Goal: Complete application form: Complete application form

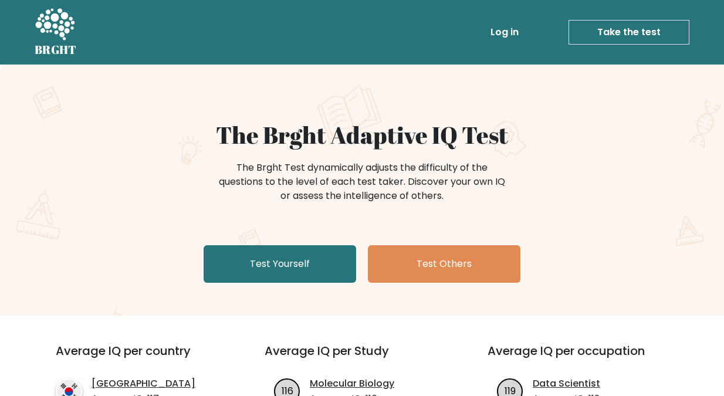
click at [614, 26] on link "Take the test" at bounding box center [629, 32] width 121 height 25
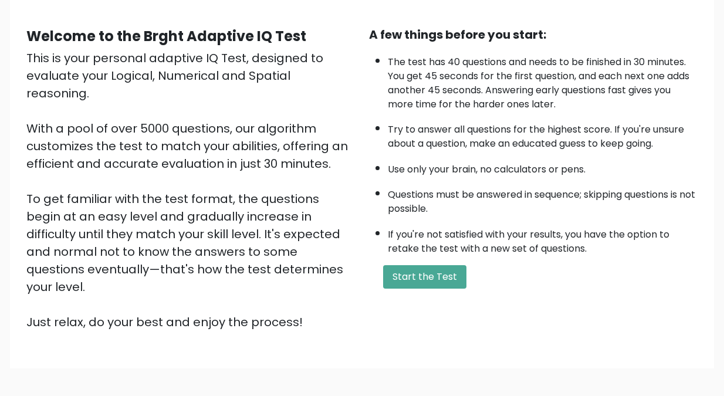
scroll to position [117, 0]
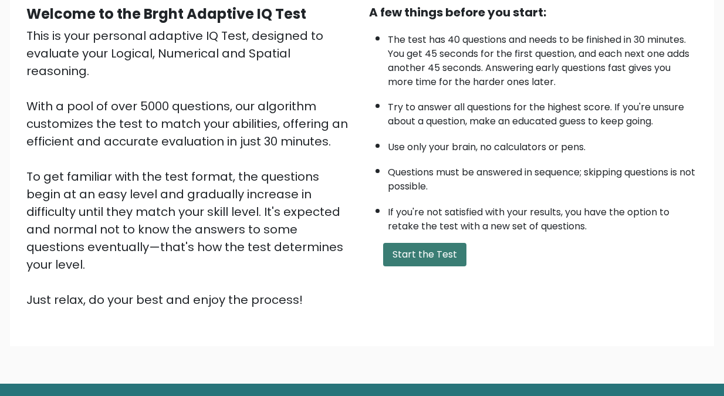
click at [416, 254] on button "Start the Test" at bounding box center [424, 254] width 83 height 23
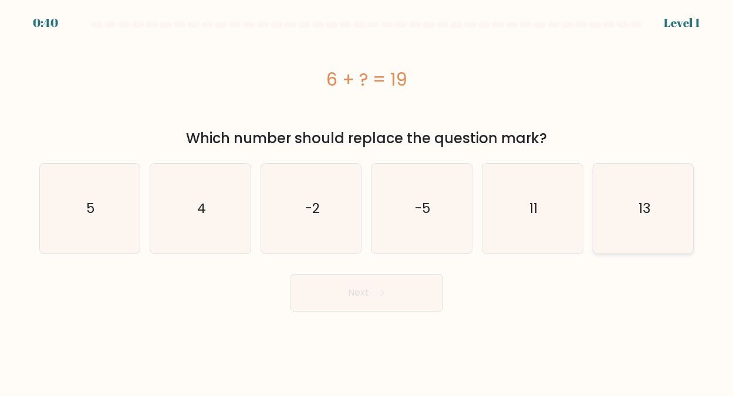
click at [639, 205] on text "13" at bounding box center [644, 208] width 12 height 19
click at [368, 201] on input "f. 13" at bounding box center [367, 199] width 1 height 3
radio input "true"
click at [357, 292] on button "Next" at bounding box center [367, 293] width 153 height 38
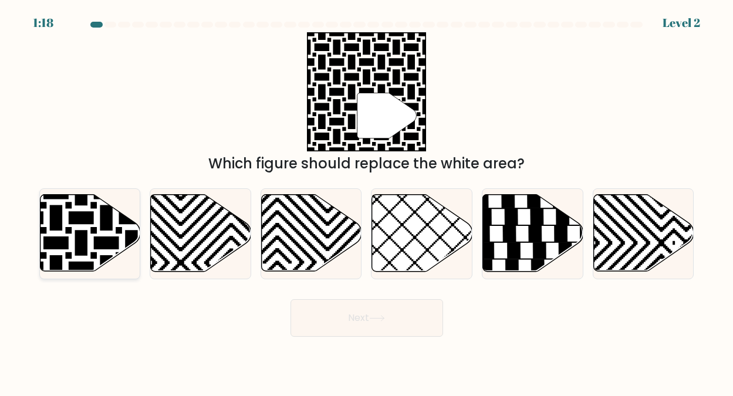
click at [88, 227] on icon at bounding box center [90, 233] width 100 height 77
click at [367, 201] on input "a." at bounding box center [367, 199] width 1 height 3
radio input "true"
click at [353, 316] on button "Next" at bounding box center [367, 318] width 153 height 38
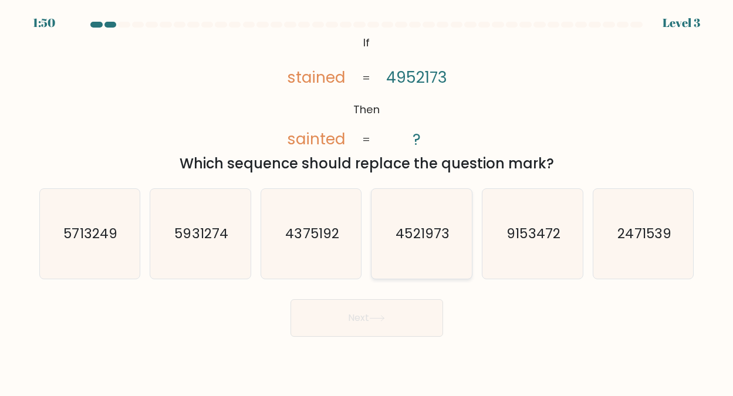
click at [421, 235] on text "4521973" at bounding box center [422, 233] width 53 height 19
click at [368, 201] on input "d. 4521973" at bounding box center [367, 199] width 1 height 3
radio input "true"
click at [366, 318] on button "Next" at bounding box center [367, 318] width 153 height 38
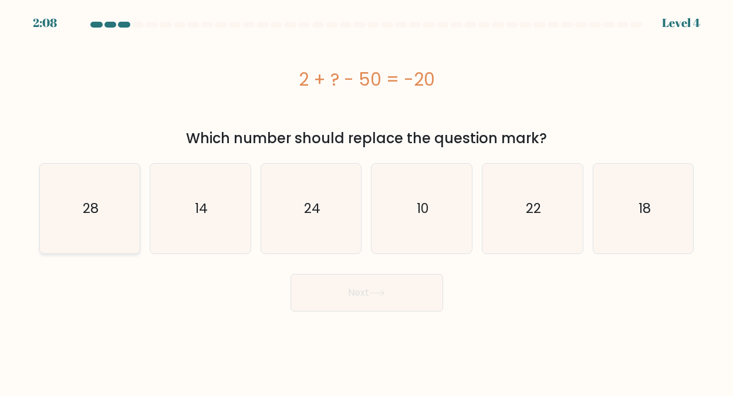
click at [89, 203] on text "28" at bounding box center [91, 208] width 16 height 19
click at [367, 201] on input "a. 28" at bounding box center [367, 199] width 1 height 3
radio input "true"
click at [359, 291] on button "Next" at bounding box center [367, 293] width 153 height 38
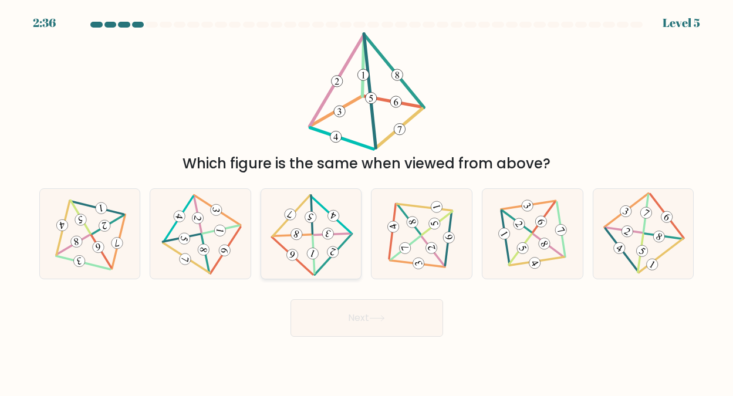
click at [312, 234] on 5 at bounding box center [311, 215] width 1 height 39
click at [367, 201] on input "c." at bounding box center [367, 199] width 1 height 3
radio input "true"
click at [346, 312] on button "Next" at bounding box center [367, 318] width 153 height 38
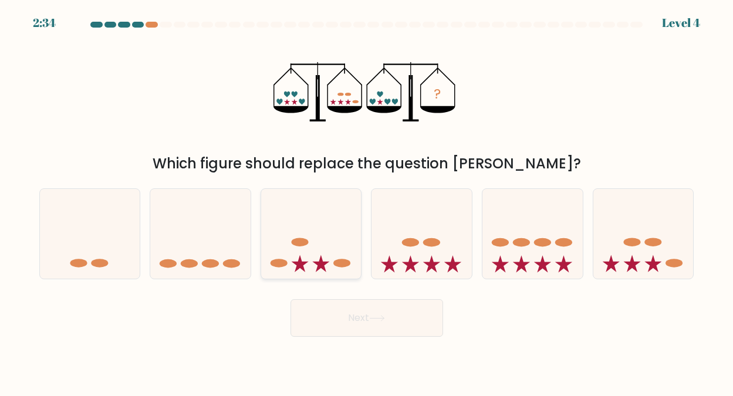
click at [313, 245] on icon at bounding box center [311, 233] width 100 height 83
click at [367, 201] on input "c." at bounding box center [367, 199] width 1 height 3
radio input "true"
click at [360, 317] on button "Next" at bounding box center [367, 318] width 153 height 38
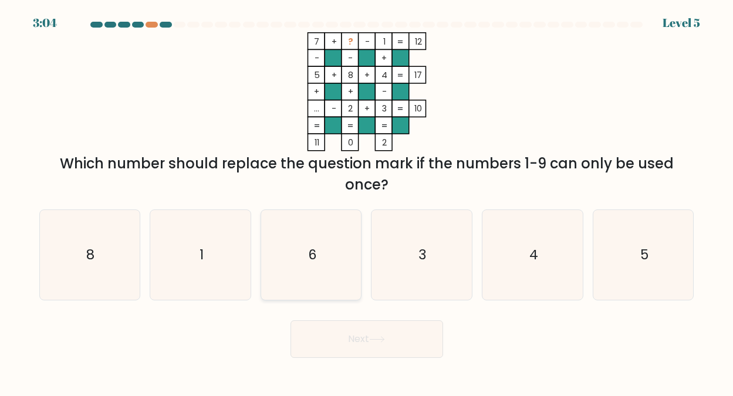
click at [311, 250] on text "6" at bounding box center [312, 254] width 9 height 19
click at [367, 201] on input "c. 6" at bounding box center [367, 199] width 1 height 3
radio input "true"
click at [365, 336] on button "Next" at bounding box center [367, 340] width 153 height 38
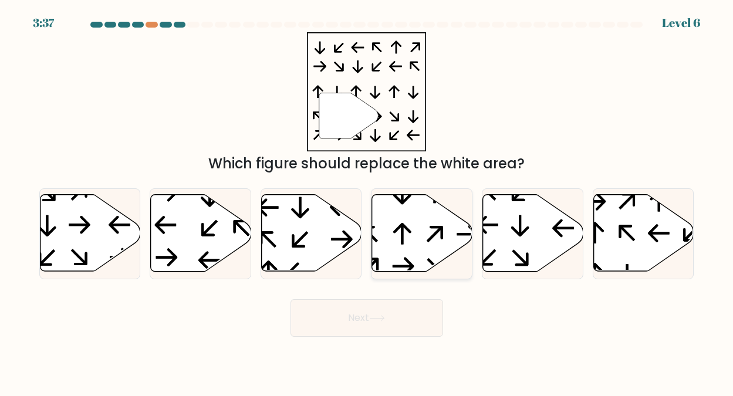
click at [402, 228] on icon at bounding box center [403, 233] width 18 height 21
click at [368, 201] on input "d." at bounding box center [367, 199] width 1 height 3
radio input "true"
click at [366, 318] on button "Next" at bounding box center [367, 318] width 153 height 38
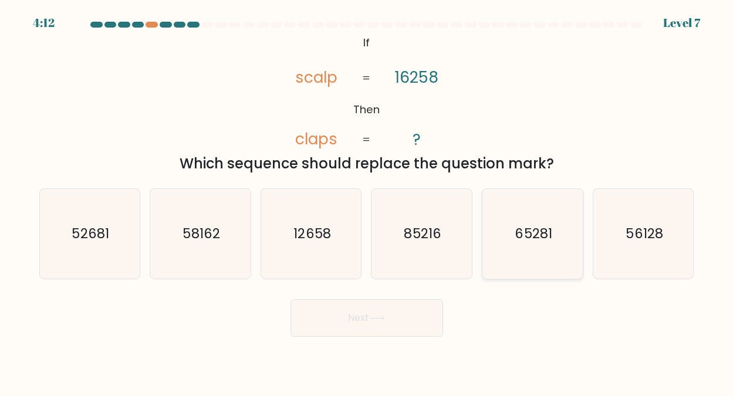
click at [534, 230] on text "65281" at bounding box center [533, 233] width 37 height 19
click at [368, 201] on input "e. 65281" at bounding box center [367, 199] width 1 height 3
radio input "true"
click at [362, 313] on button "Next" at bounding box center [367, 318] width 153 height 38
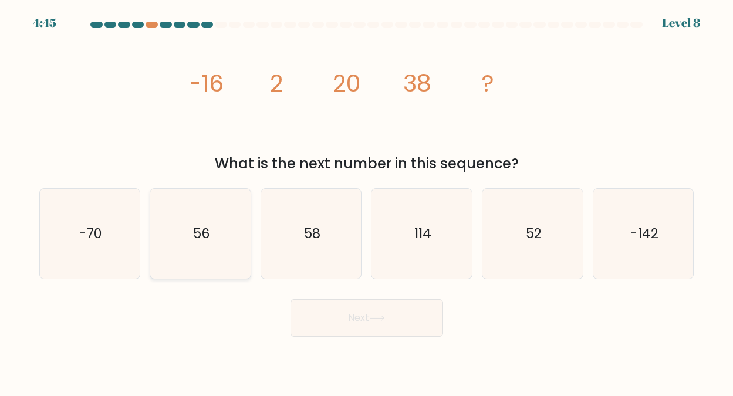
click at [204, 235] on text "56" at bounding box center [201, 233] width 17 height 19
click at [367, 201] on input "b. 56" at bounding box center [367, 199] width 1 height 3
radio input "true"
click at [360, 321] on button "Next" at bounding box center [367, 318] width 153 height 38
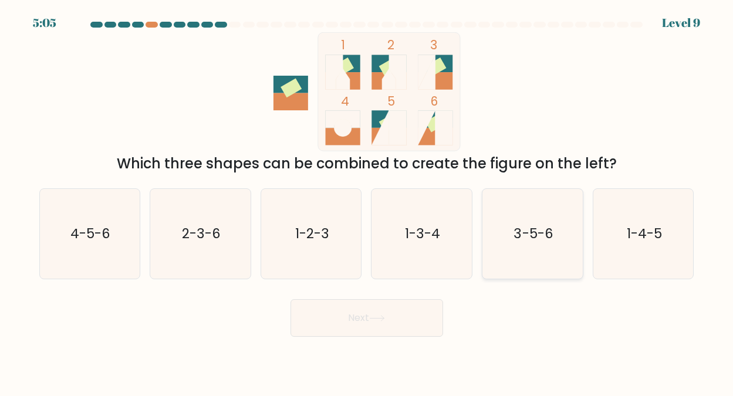
click at [536, 227] on text "3-5-6" at bounding box center [533, 233] width 39 height 19
click at [368, 201] on input "e. 3-5-6" at bounding box center [367, 199] width 1 height 3
radio input "true"
click at [359, 315] on button "Next" at bounding box center [367, 318] width 153 height 38
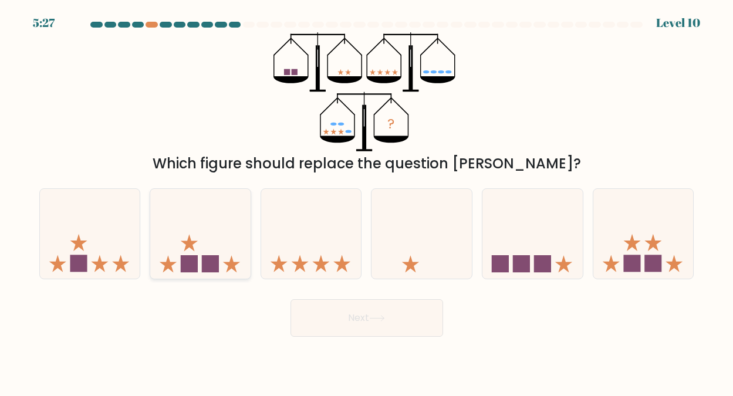
click at [198, 250] on icon at bounding box center [200, 233] width 100 height 83
click at [367, 201] on input "b." at bounding box center [367, 199] width 1 height 3
radio input "true"
click at [355, 315] on button "Next" at bounding box center [367, 318] width 153 height 38
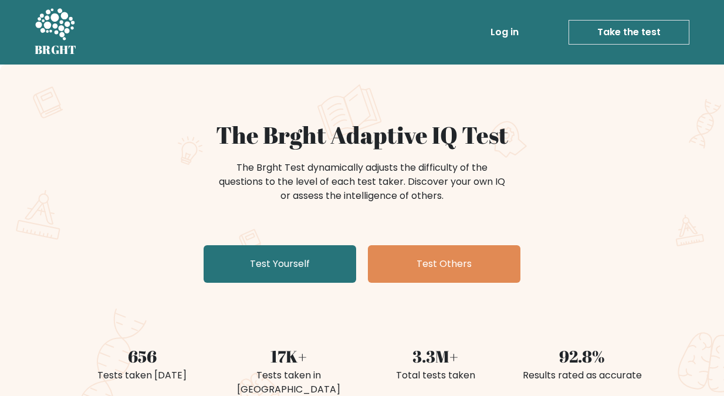
click at [622, 31] on link "Take the test" at bounding box center [629, 32] width 121 height 25
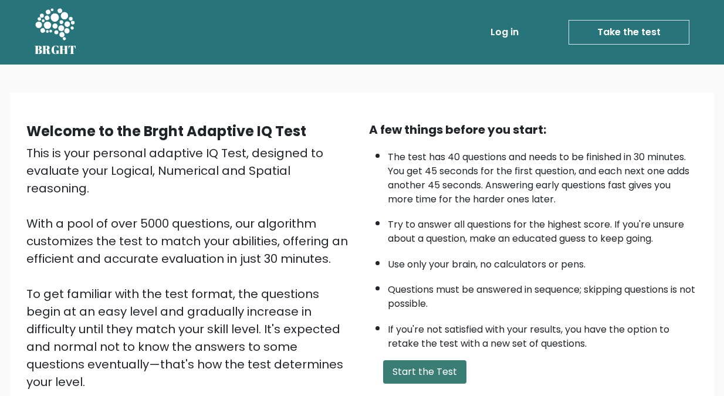
click at [423, 371] on button "Start the Test" at bounding box center [424, 371] width 83 height 23
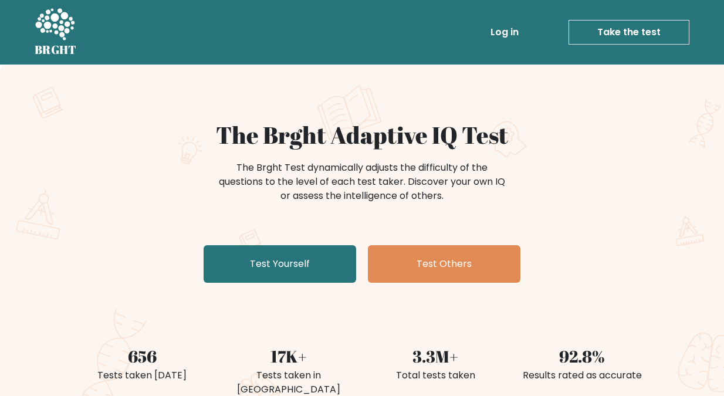
click at [614, 31] on link "Take the test" at bounding box center [629, 32] width 121 height 25
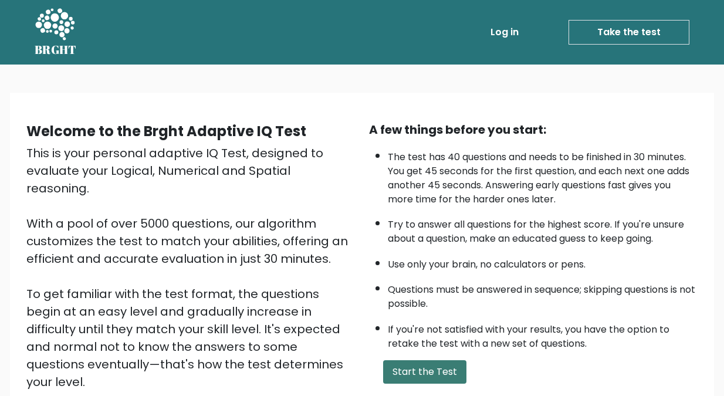
click at [417, 370] on button "Start the Test" at bounding box center [424, 371] width 83 height 23
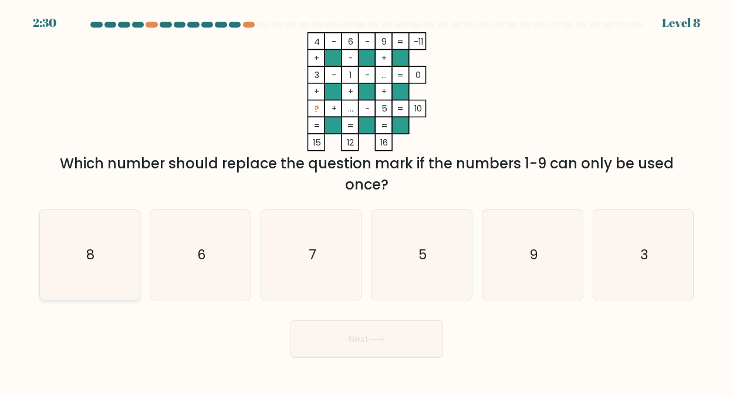
click at [90, 252] on text "8" at bounding box center [90, 254] width 8 height 19
click at [367, 201] on input "a. 8" at bounding box center [367, 199] width 1 height 3
radio input "true"
click at [352, 336] on button "Next" at bounding box center [367, 340] width 153 height 38
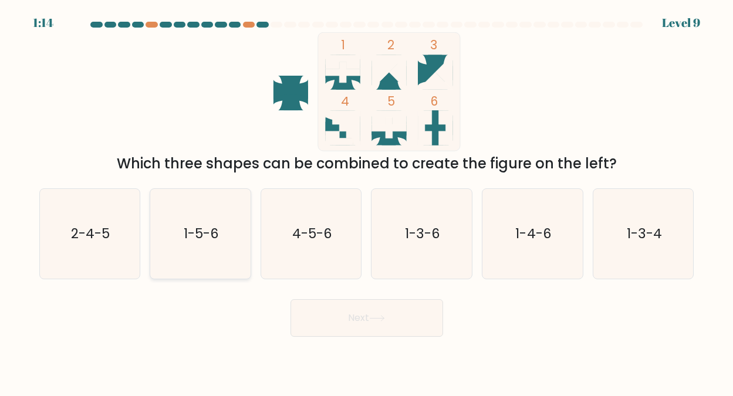
click at [204, 235] on text "1-5-6" at bounding box center [201, 233] width 35 height 19
click at [367, 201] on input "b. 1-5-6" at bounding box center [367, 199] width 1 height 3
radio input "true"
click at [364, 314] on button "Next" at bounding box center [367, 318] width 153 height 38
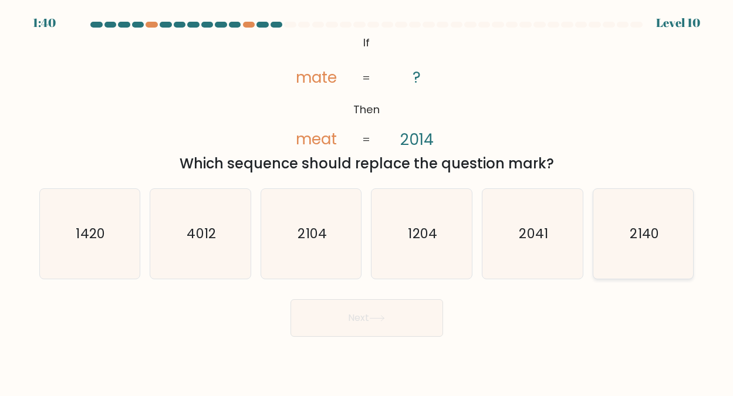
click at [642, 234] on text "2140" at bounding box center [644, 233] width 29 height 19
click at [368, 201] on input "f. 2140" at bounding box center [367, 199] width 1 height 3
radio input "true"
click at [356, 319] on button "Next" at bounding box center [367, 318] width 153 height 38
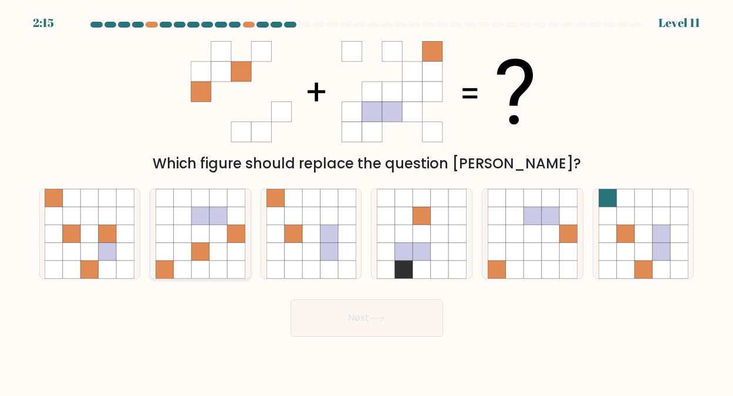
click at [211, 241] on icon at bounding box center [219, 234] width 18 height 18
click at [367, 201] on input "b." at bounding box center [367, 199] width 1 height 3
radio input "true"
click at [354, 317] on button "Next" at bounding box center [367, 318] width 153 height 38
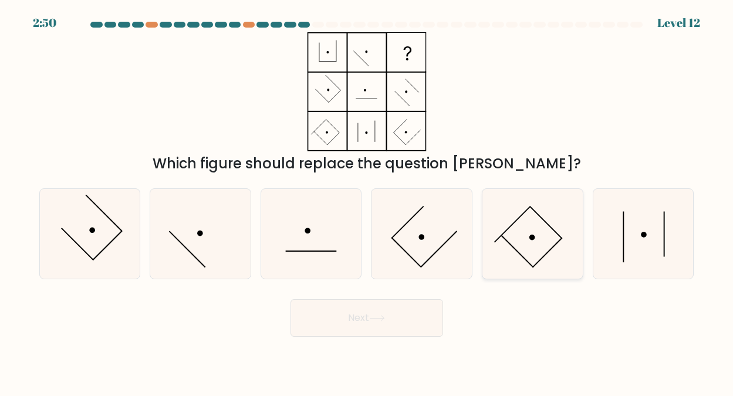
click at [521, 226] on icon at bounding box center [533, 234] width 90 height 90
click at [368, 201] on input "e." at bounding box center [367, 199] width 1 height 3
radio input "true"
click at [365, 320] on button "Next" at bounding box center [367, 318] width 153 height 38
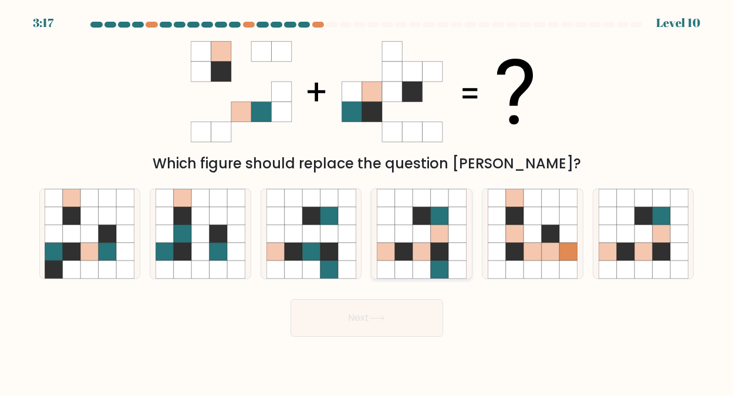
click at [415, 233] on icon at bounding box center [422, 234] width 18 height 18
click at [368, 201] on input "d." at bounding box center [367, 199] width 1 height 3
radio input "true"
click at [362, 318] on button "Next" at bounding box center [367, 318] width 153 height 38
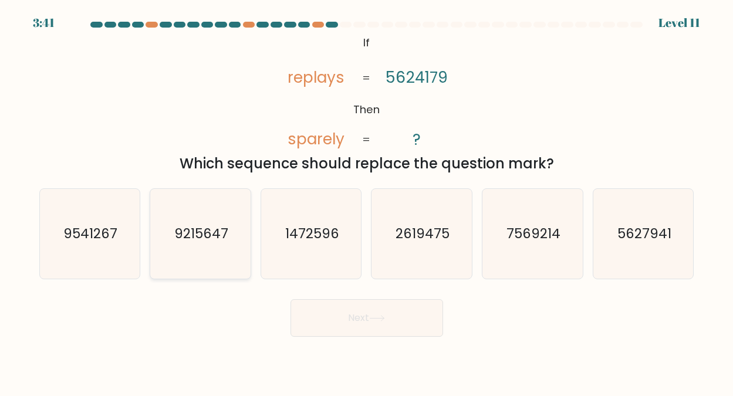
click at [205, 235] on text "9215647" at bounding box center [201, 233] width 54 height 19
click at [367, 201] on input "b. 9215647" at bounding box center [367, 199] width 1 height 3
radio input "true"
click at [358, 313] on button "Next" at bounding box center [367, 318] width 153 height 38
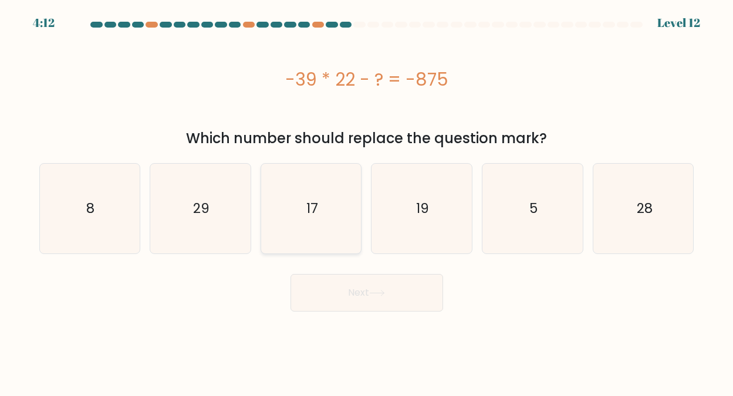
click at [314, 207] on text "17" at bounding box center [312, 208] width 12 height 19
click at [367, 201] on input "c. 17" at bounding box center [367, 199] width 1 height 3
radio input "true"
click at [363, 291] on button "Next" at bounding box center [367, 293] width 153 height 38
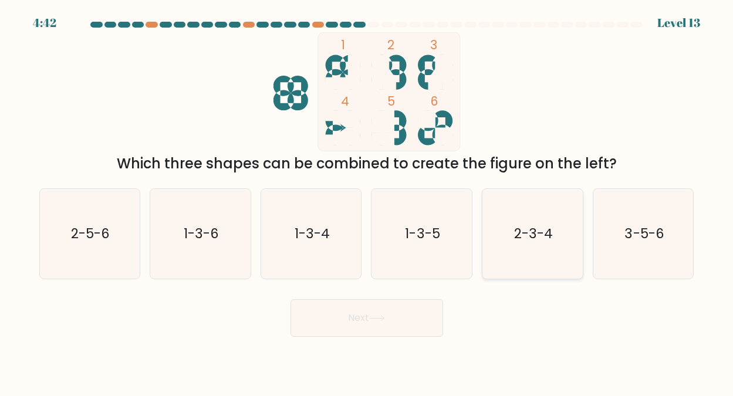
click at [529, 232] on text "2-3-4" at bounding box center [533, 233] width 39 height 19
click at [368, 201] on input "e. 2-3-4" at bounding box center [367, 199] width 1 height 3
radio input "true"
click at [365, 313] on button "Next" at bounding box center [367, 318] width 153 height 38
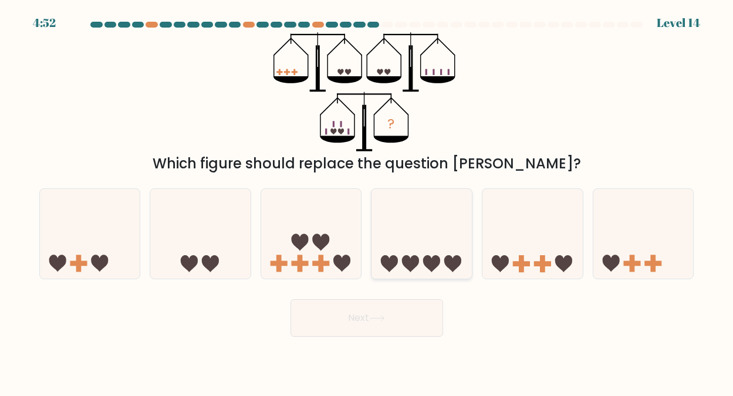
click at [423, 248] on icon at bounding box center [422, 233] width 100 height 83
click at [368, 201] on input "d." at bounding box center [367, 199] width 1 height 3
radio input "true"
click at [368, 318] on button "Next" at bounding box center [367, 318] width 153 height 38
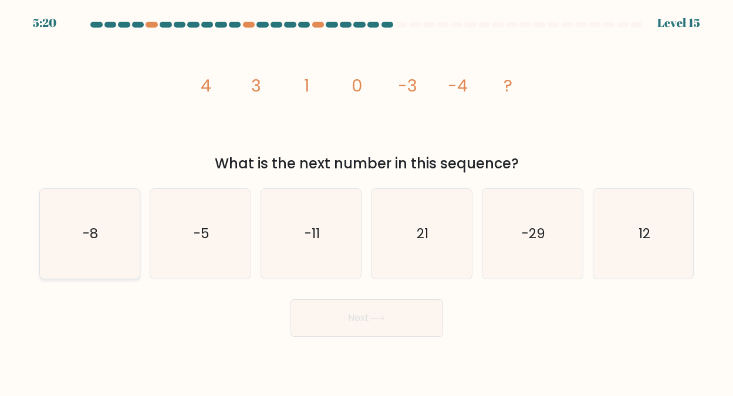
click at [92, 232] on text "-8" at bounding box center [90, 233] width 15 height 19
click at [367, 201] on input "a. -8" at bounding box center [367, 199] width 1 height 3
radio input "true"
click at [364, 315] on button "Next" at bounding box center [367, 318] width 153 height 38
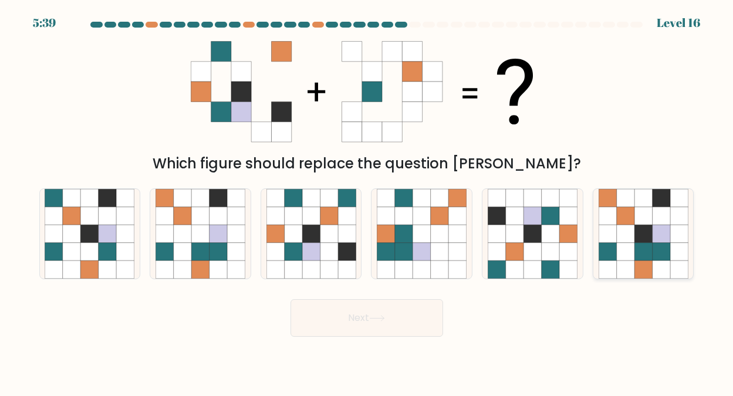
click at [632, 234] on icon at bounding box center [625, 234] width 18 height 18
click at [368, 201] on input "f." at bounding box center [367, 199] width 1 height 3
radio input "true"
click at [365, 315] on button "Next" at bounding box center [367, 318] width 153 height 38
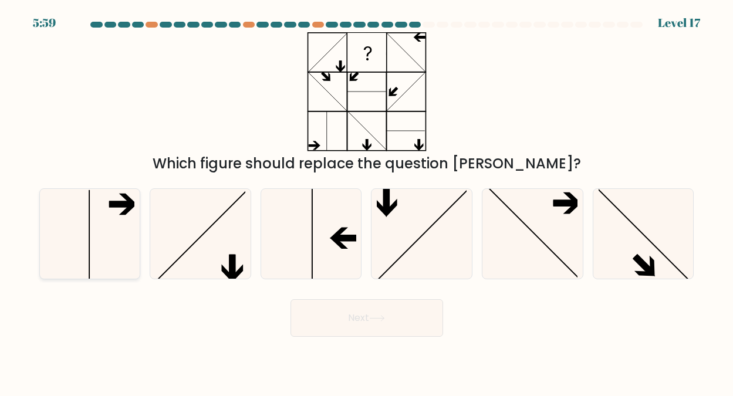
click at [110, 235] on icon at bounding box center [90, 234] width 90 height 90
click at [367, 201] on input "a." at bounding box center [367, 199] width 1 height 3
radio input "true"
click at [354, 315] on button "Next" at bounding box center [367, 318] width 153 height 38
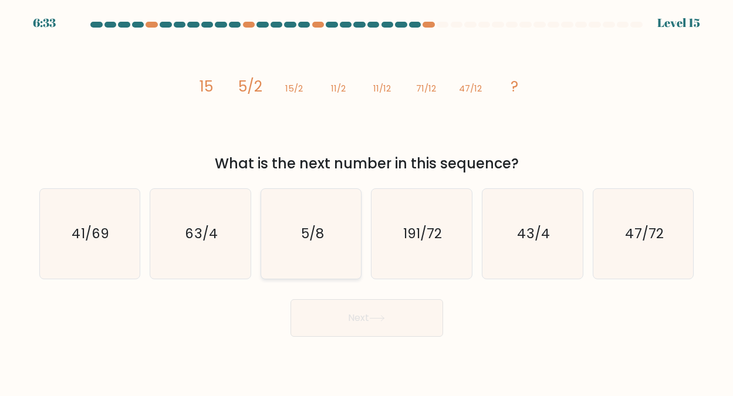
click at [309, 235] on text "5/8" at bounding box center [312, 233] width 23 height 19
click at [367, 201] on input "c. 5/8" at bounding box center [367, 199] width 1 height 3
radio input "true"
click at [358, 314] on button "Next" at bounding box center [367, 318] width 153 height 38
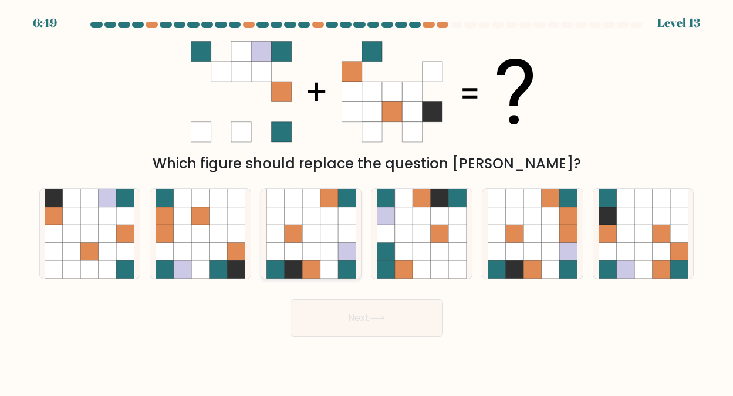
click at [319, 228] on icon at bounding box center [311, 234] width 18 height 18
click at [367, 201] on input "c." at bounding box center [367, 199] width 1 height 3
radio input "true"
click at [347, 314] on button "Next" at bounding box center [367, 318] width 153 height 38
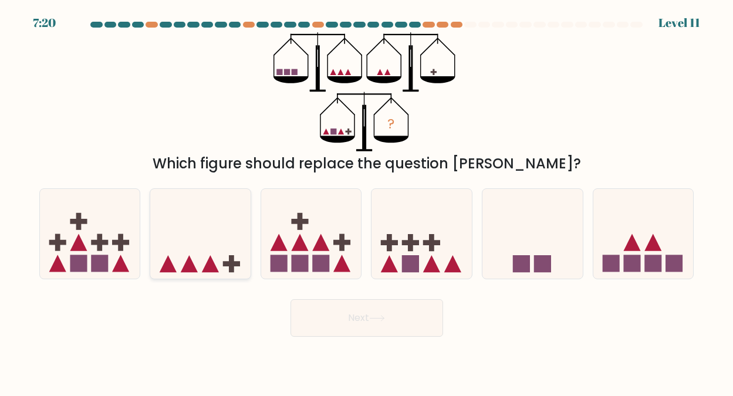
click at [207, 251] on icon at bounding box center [200, 233] width 100 height 83
click at [367, 201] on input "b." at bounding box center [367, 199] width 1 height 3
radio input "true"
click at [362, 312] on button "Next" at bounding box center [367, 318] width 153 height 38
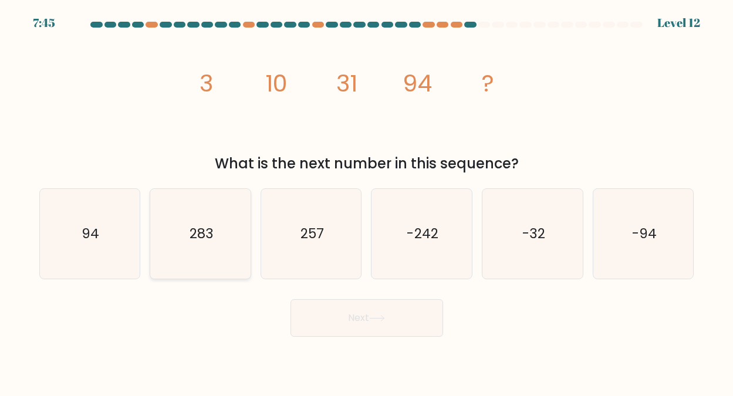
click at [196, 234] on text "283" at bounding box center [202, 233] width 24 height 19
click at [367, 201] on input "b. 283" at bounding box center [367, 199] width 1 height 3
radio input "true"
click at [346, 312] on button "Next" at bounding box center [367, 318] width 153 height 38
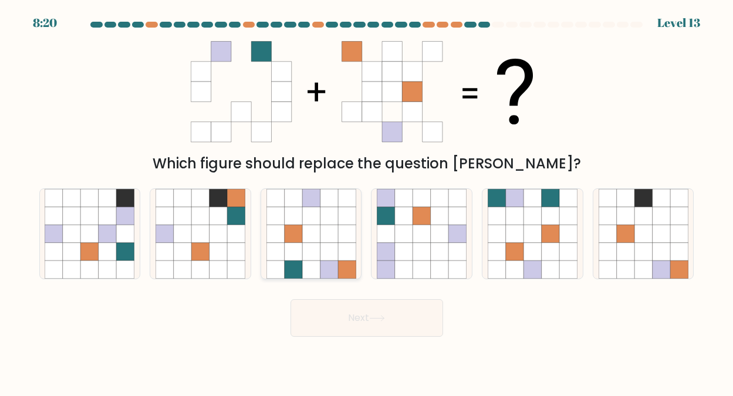
click at [319, 230] on icon at bounding box center [311, 234] width 18 height 18
click at [367, 201] on input "c." at bounding box center [367, 199] width 1 height 3
radio input "true"
click at [355, 309] on button "Next" at bounding box center [367, 318] width 153 height 38
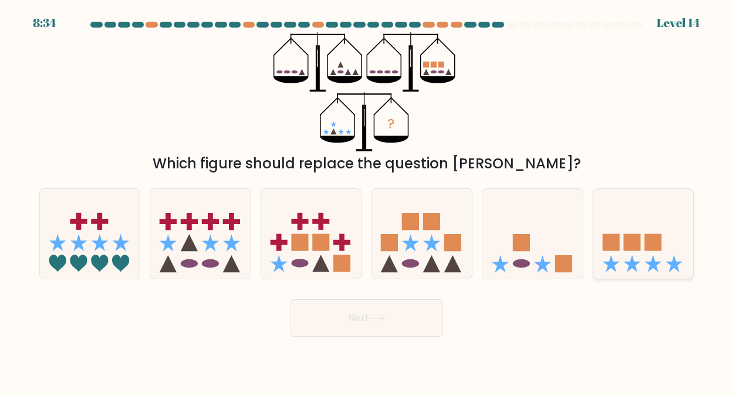
click at [628, 244] on rect at bounding box center [631, 242] width 17 height 17
click at [368, 201] on input "f." at bounding box center [367, 199] width 1 height 3
radio input "true"
click at [363, 316] on button "Next" at bounding box center [367, 318] width 153 height 38
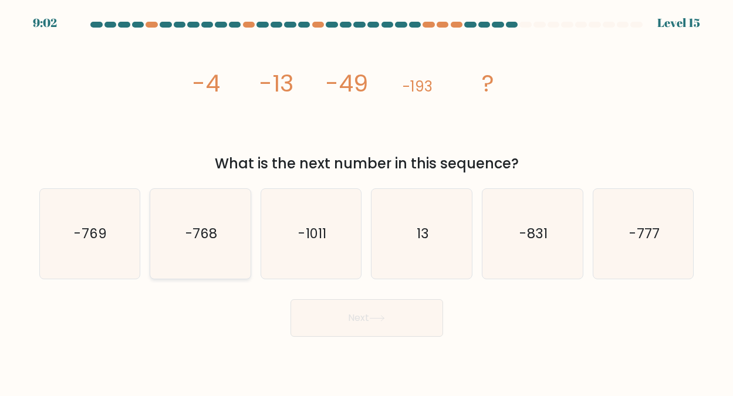
click at [201, 237] on text "-768" at bounding box center [202, 233] width 32 height 19
click at [367, 201] on input "b. -768" at bounding box center [367, 199] width 1 height 3
radio input "true"
click at [350, 311] on button "Next" at bounding box center [367, 318] width 153 height 38
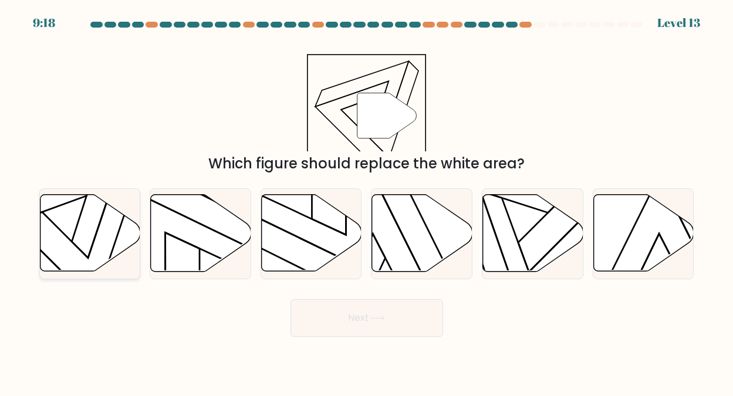
click at [77, 227] on icon at bounding box center [48, 199] width 159 height 117
click at [367, 201] on input "a." at bounding box center [367, 199] width 1 height 3
radio input "true"
click at [355, 314] on button "Next" at bounding box center [367, 318] width 153 height 38
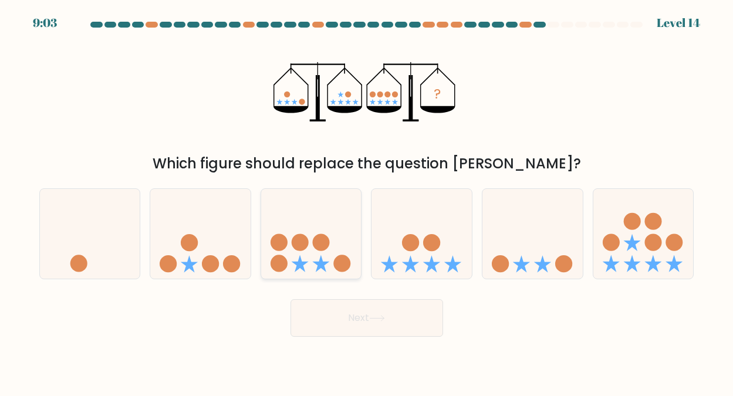
click at [293, 247] on circle at bounding box center [300, 242] width 17 height 17
click at [367, 201] on input "c." at bounding box center [367, 199] width 1 height 3
radio input "true"
click at [375, 315] on icon at bounding box center [377, 318] width 16 height 6
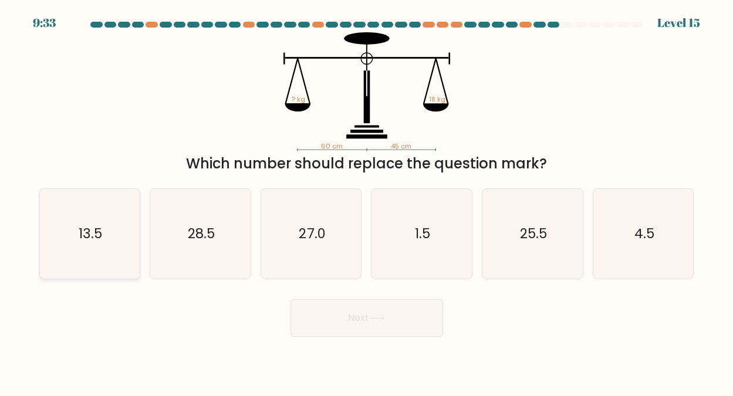
click at [89, 235] on text "13.5" at bounding box center [90, 233] width 23 height 19
click at [367, 201] on input "a. 13.5" at bounding box center [367, 199] width 1 height 3
radio input "true"
click at [365, 315] on button "Next" at bounding box center [367, 318] width 153 height 38
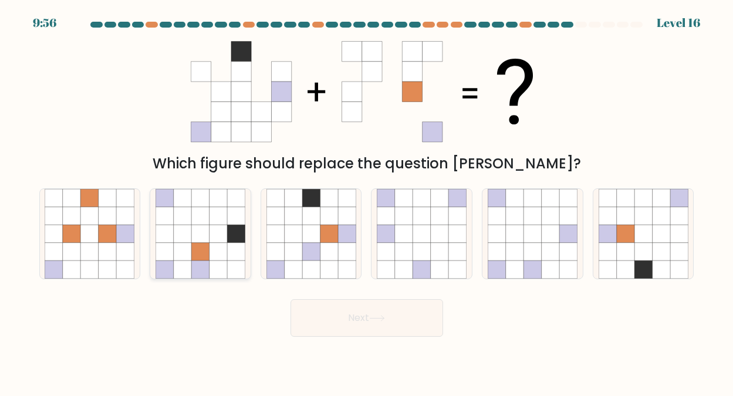
click at [198, 224] on icon at bounding box center [200, 216] width 18 height 18
click at [367, 201] on input "b." at bounding box center [367, 199] width 1 height 3
radio input "true"
click at [359, 315] on button "Next" at bounding box center [367, 318] width 153 height 38
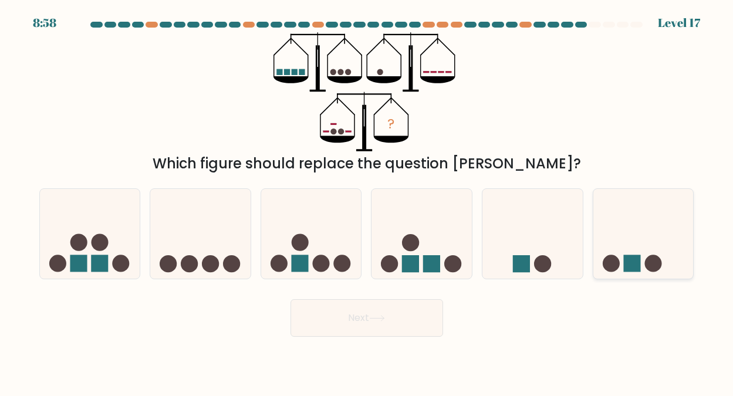
click at [624, 262] on rect at bounding box center [631, 263] width 17 height 17
click at [368, 201] on input "f." at bounding box center [367, 199] width 1 height 3
radio input "true"
click at [354, 311] on button "Next" at bounding box center [367, 318] width 153 height 38
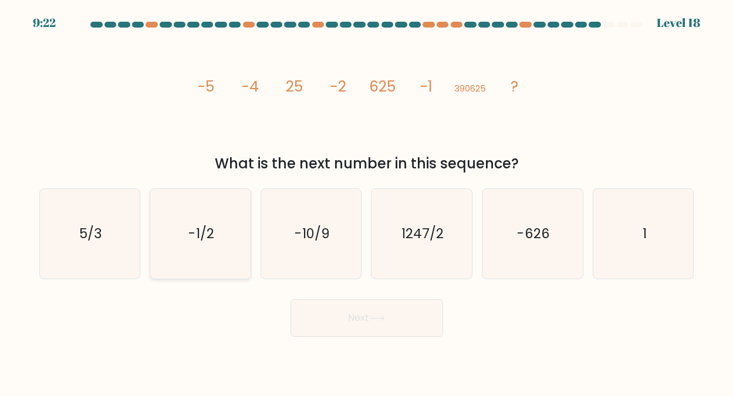
click at [203, 237] on text "-1/2" at bounding box center [201, 233] width 25 height 19
click at [367, 201] on input "b. -1/2" at bounding box center [367, 199] width 1 height 3
radio input "true"
click at [361, 316] on button "Next" at bounding box center [367, 318] width 153 height 38
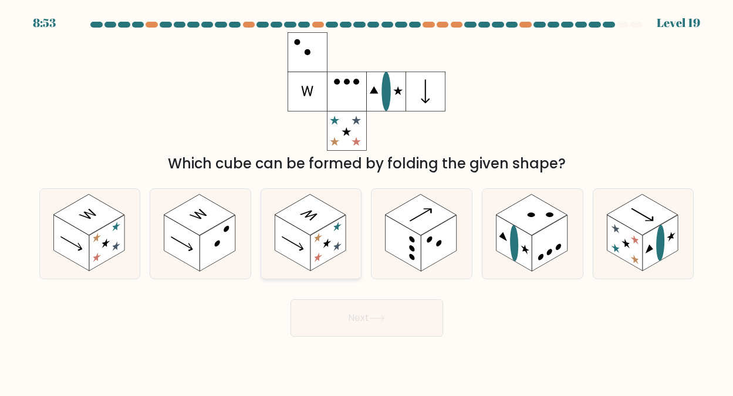
click at [317, 218] on rect at bounding box center [310, 214] width 71 height 41
click at [367, 201] on input "c." at bounding box center [367, 199] width 1 height 3
radio input "true"
click at [371, 315] on button "Next" at bounding box center [367, 318] width 153 height 38
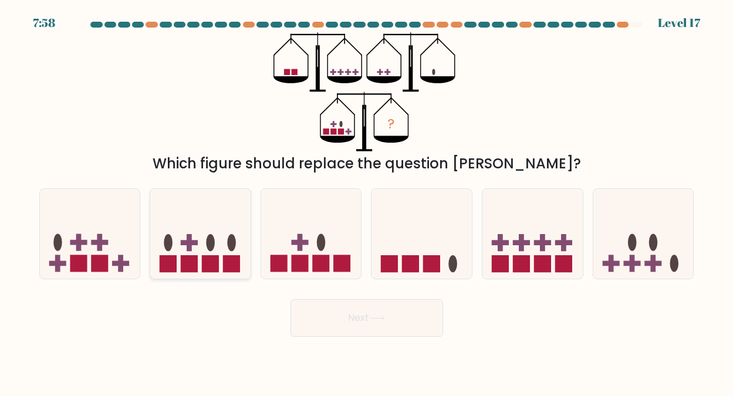
click at [199, 248] on icon at bounding box center [200, 233] width 100 height 83
click at [367, 201] on input "b." at bounding box center [367, 199] width 1 height 3
radio input "true"
click at [325, 261] on rect at bounding box center [320, 263] width 17 height 17
click at [367, 201] on input "c." at bounding box center [367, 199] width 1 height 3
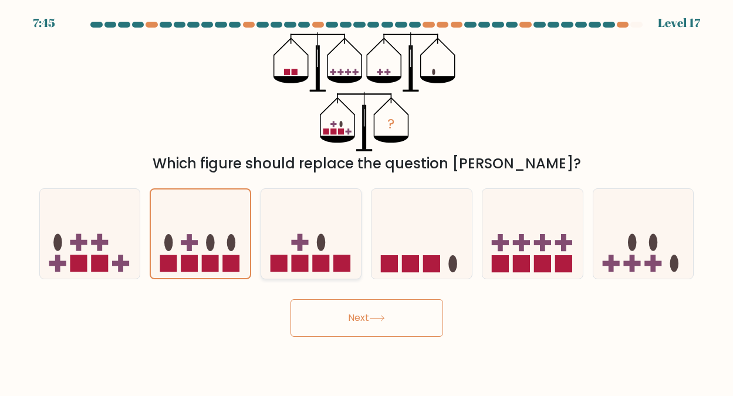
radio input "true"
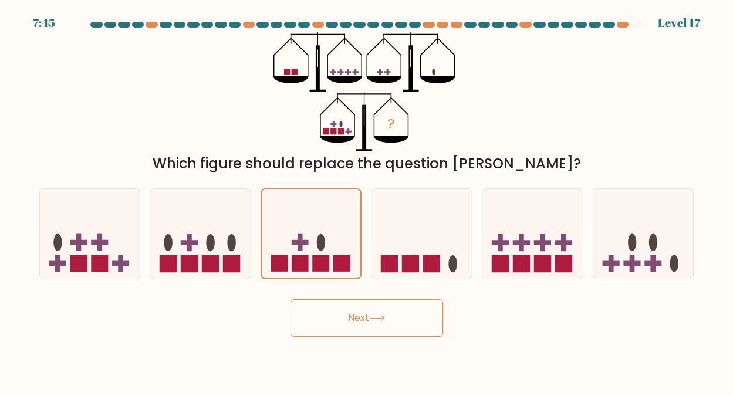
click at [356, 315] on button "Next" at bounding box center [367, 318] width 153 height 38
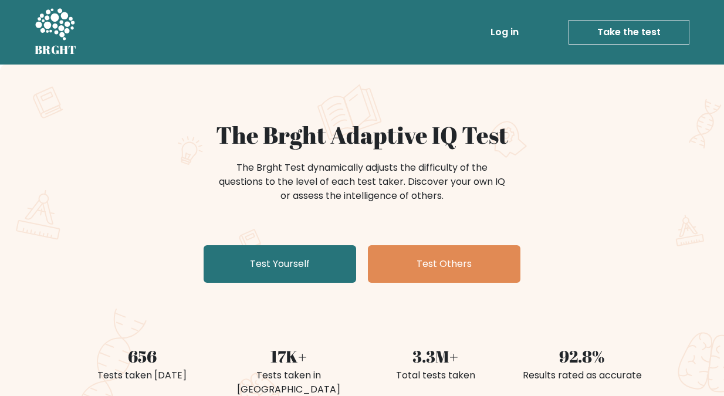
click at [84, 134] on h1 "The Brght Adaptive IQ Test" at bounding box center [362, 135] width 573 height 28
click at [626, 28] on link "Take the test" at bounding box center [629, 32] width 121 height 25
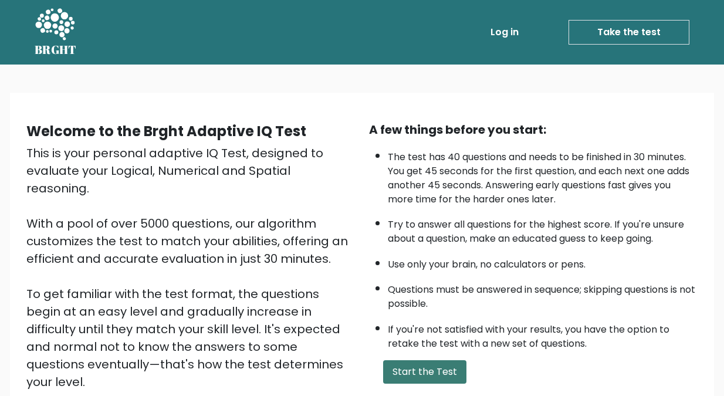
click at [429, 372] on button "Start the Test" at bounding box center [424, 371] width 83 height 23
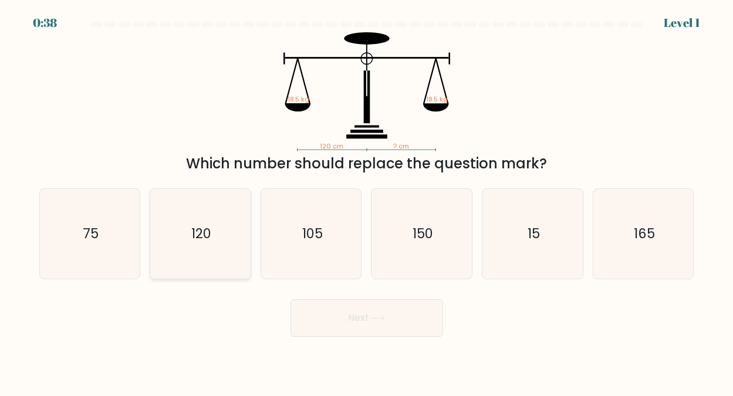
click at [201, 232] on text "120" at bounding box center [201, 233] width 20 height 19
click at [367, 201] on input "b. 120" at bounding box center [367, 199] width 1 height 3
radio input "true"
click at [358, 316] on button "Next" at bounding box center [367, 318] width 153 height 38
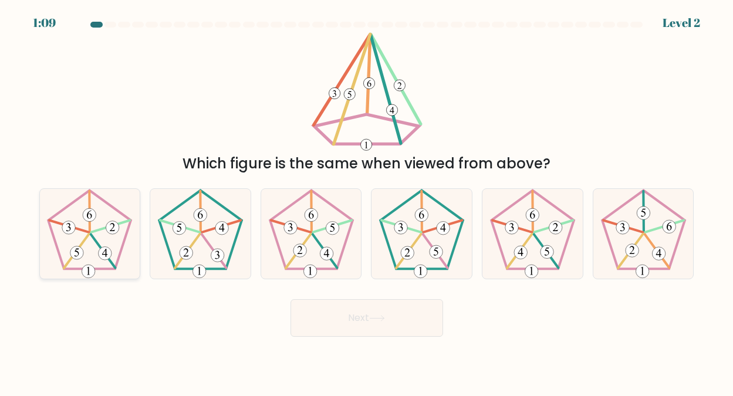
click at [87, 234] on 439 at bounding box center [76, 251] width 25 height 34
click at [367, 201] on input "a." at bounding box center [367, 199] width 1 height 3
radio input "true"
click at [356, 317] on button "Next" at bounding box center [367, 318] width 153 height 38
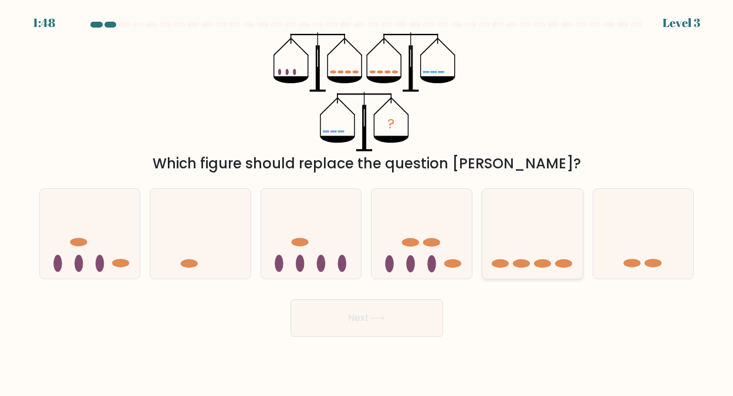
click at [528, 262] on ellipse at bounding box center [521, 263] width 17 height 9
click at [368, 201] on input "e." at bounding box center [367, 199] width 1 height 3
radio input "true"
click at [369, 316] on button "Next" at bounding box center [367, 318] width 153 height 38
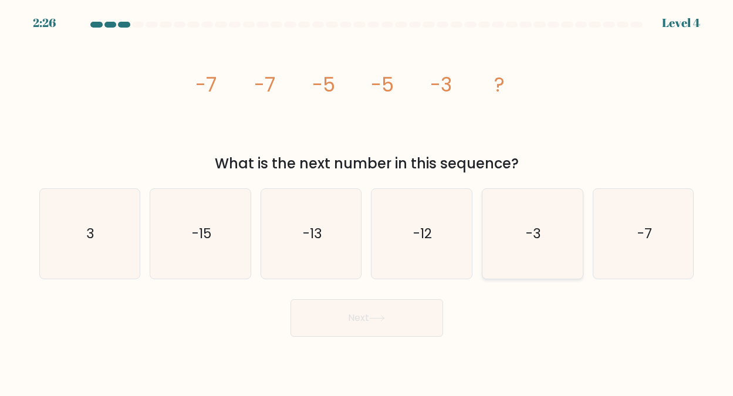
click at [540, 234] on text "-3" at bounding box center [533, 233] width 15 height 19
click at [368, 201] on input "e. -3" at bounding box center [367, 199] width 1 height 3
radio input "true"
click at [360, 315] on button "Next" at bounding box center [367, 318] width 153 height 38
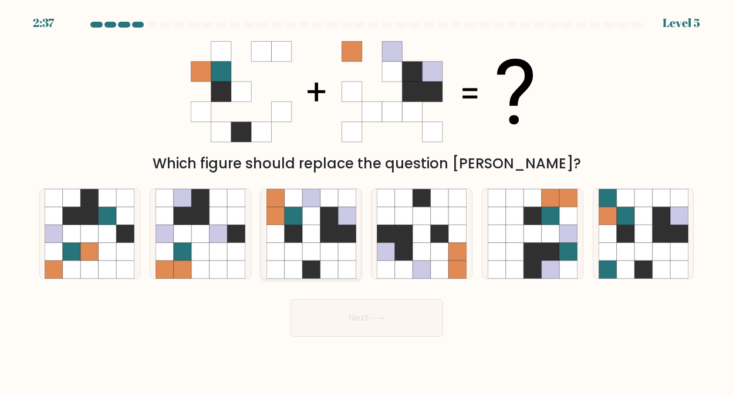
click at [313, 235] on icon at bounding box center [311, 234] width 18 height 18
click at [367, 201] on input "c." at bounding box center [367, 199] width 1 height 3
radio input "true"
click at [356, 314] on button "Next" at bounding box center [367, 318] width 153 height 38
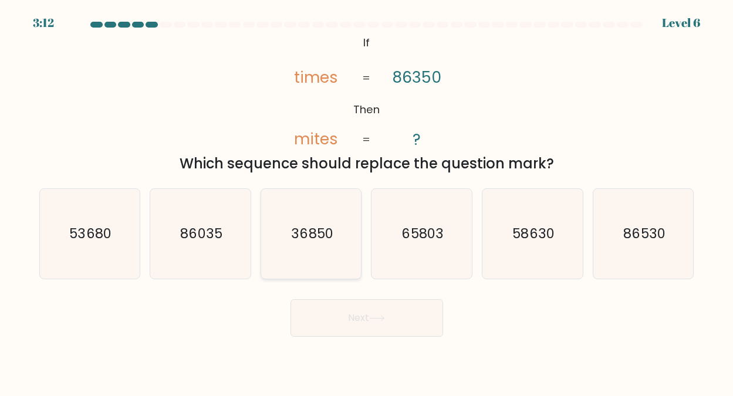
click at [319, 235] on text "36850" at bounding box center [312, 233] width 42 height 19
click at [367, 201] on input "c. 36850" at bounding box center [367, 199] width 1 height 3
radio input "true"
click at [355, 316] on button "Next" at bounding box center [367, 318] width 153 height 38
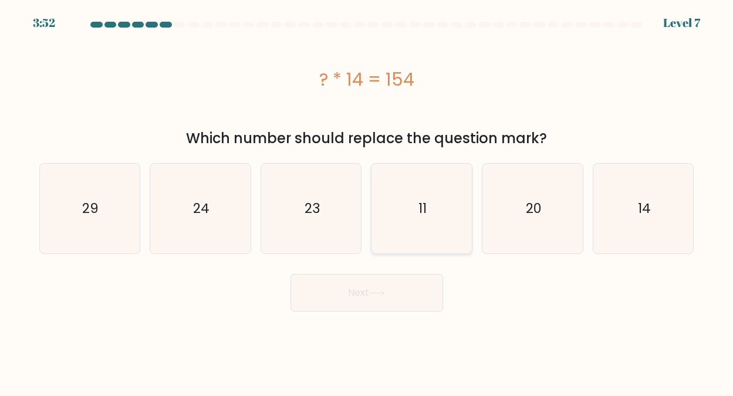
click at [417, 207] on icon "11" at bounding box center [422, 209] width 90 height 90
click at [368, 201] on input "d. 11" at bounding box center [367, 199] width 1 height 3
radio input "true"
click at [356, 290] on button "Next" at bounding box center [367, 293] width 153 height 38
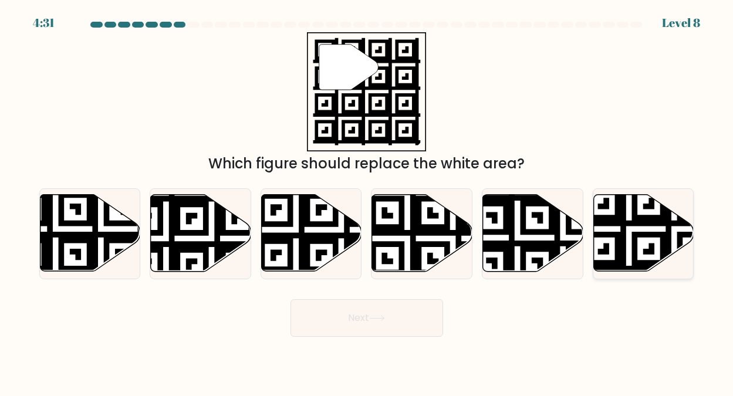
click at [626, 215] on icon at bounding box center [675, 275] width 182 height 182
click at [368, 201] on input "f." at bounding box center [367, 199] width 1 height 3
radio input "true"
click at [361, 316] on button "Next" at bounding box center [367, 318] width 153 height 38
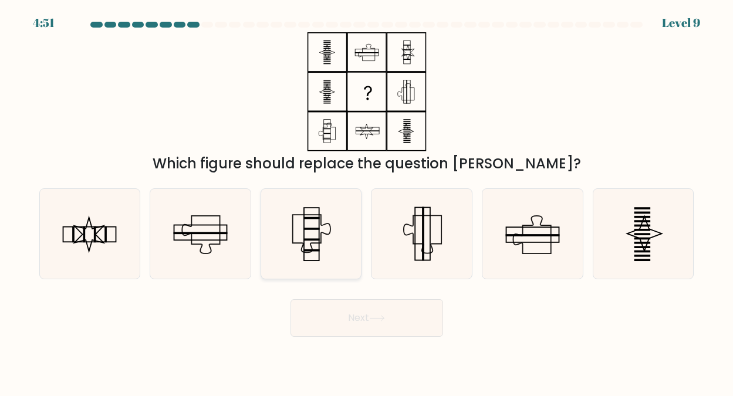
click at [306, 229] on rect at bounding box center [312, 229] width 16 height 2
click at [367, 201] on input "c." at bounding box center [367, 199] width 1 height 3
radio input "true"
click at [359, 314] on button "Next" at bounding box center [367, 318] width 153 height 38
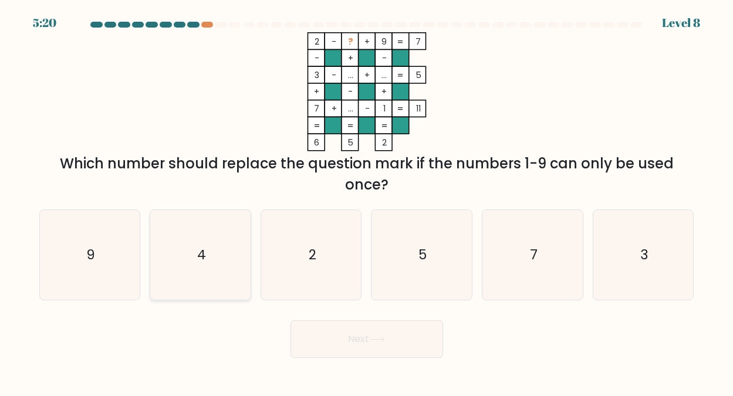
click at [204, 258] on text "4" at bounding box center [201, 254] width 9 height 19
click at [367, 201] on input "b. 4" at bounding box center [367, 199] width 1 height 3
radio input "true"
click at [360, 338] on button "Next" at bounding box center [367, 340] width 153 height 38
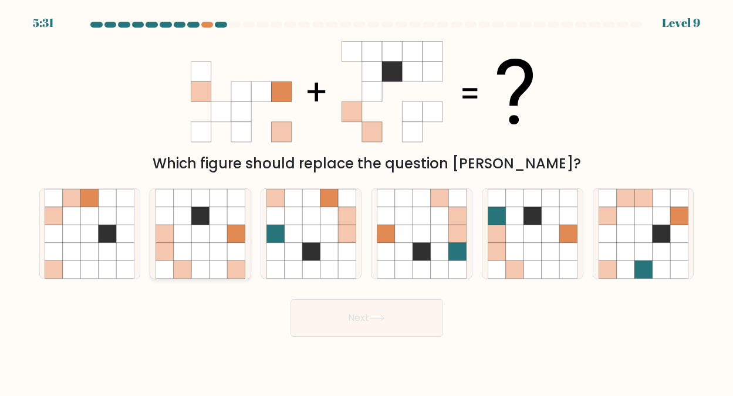
click at [200, 231] on icon at bounding box center [200, 234] width 18 height 18
click at [367, 201] on input "b." at bounding box center [367, 199] width 1 height 3
radio input "true"
click at [355, 315] on button "Next" at bounding box center [367, 318] width 153 height 38
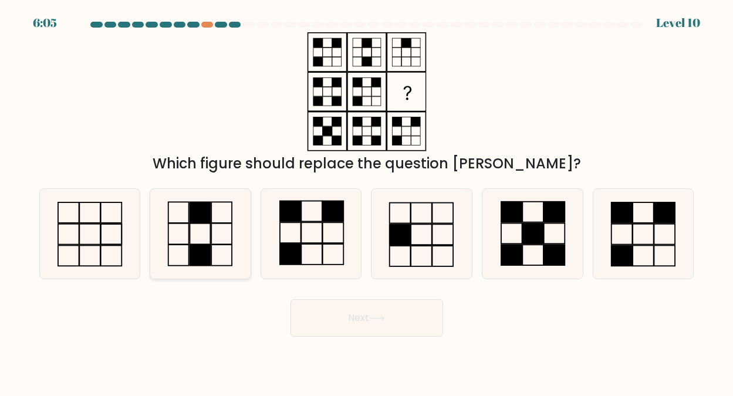
click at [214, 224] on icon at bounding box center [201, 234] width 90 height 90
click at [367, 201] on input "b." at bounding box center [367, 199] width 1 height 3
radio input "true"
click at [369, 316] on button "Next" at bounding box center [367, 318] width 153 height 38
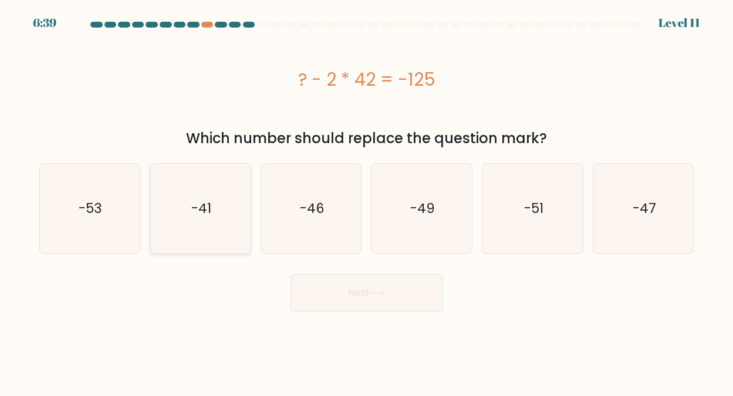
click at [209, 207] on text "-41" at bounding box center [201, 208] width 20 height 19
click at [367, 201] on input "b. -41" at bounding box center [367, 199] width 1 height 3
radio input "true"
click at [365, 294] on button "Next" at bounding box center [367, 293] width 153 height 38
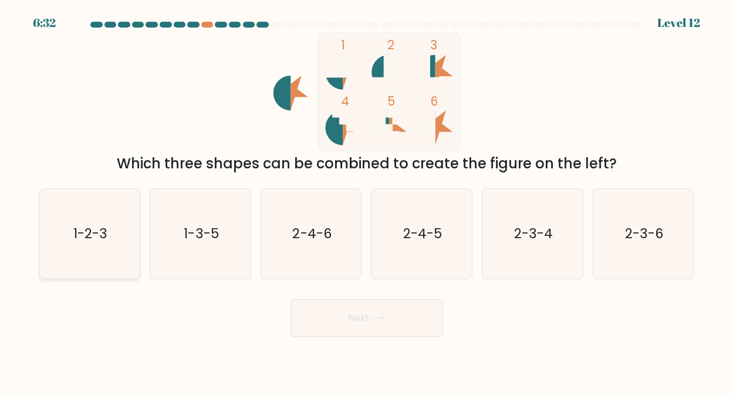
click at [105, 228] on text "1-2-3" at bounding box center [90, 233] width 34 height 19
click at [367, 201] on input "a. 1-2-3" at bounding box center [367, 199] width 1 height 3
radio input "true"
click at [355, 314] on button "Next" at bounding box center [367, 318] width 153 height 38
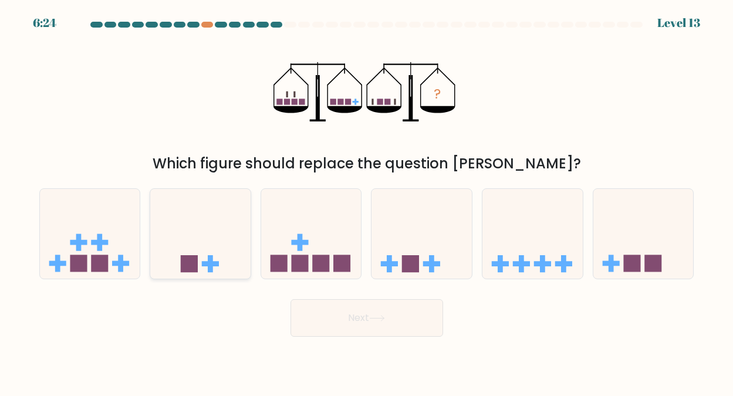
click at [202, 257] on icon at bounding box center [200, 233] width 100 height 83
click at [367, 201] on input "b." at bounding box center [367, 199] width 1 height 3
radio input "true"
click at [365, 314] on button "Next" at bounding box center [367, 318] width 153 height 38
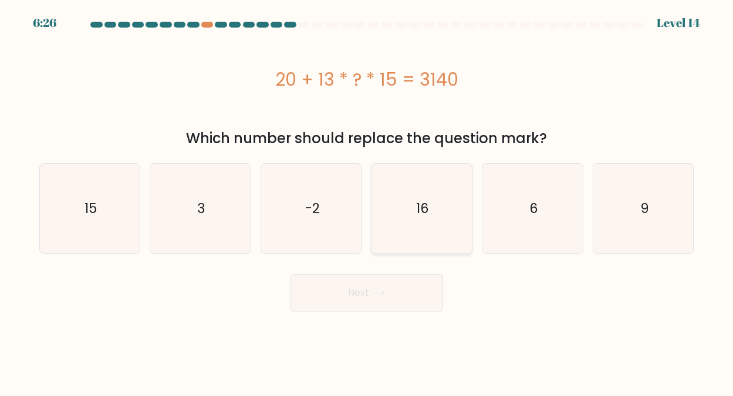
click at [422, 208] on text "16" at bounding box center [422, 208] width 13 height 19
click at [368, 201] on input "d. 16" at bounding box center [367, 199] width 1 height 3
radio input "true"
click at [356, 291] on button "Next" at bounding box center [367, 293] width 153 height 38
click at [359, 291] on button "Next" at bounding box center [367, 293] width 153 height 38
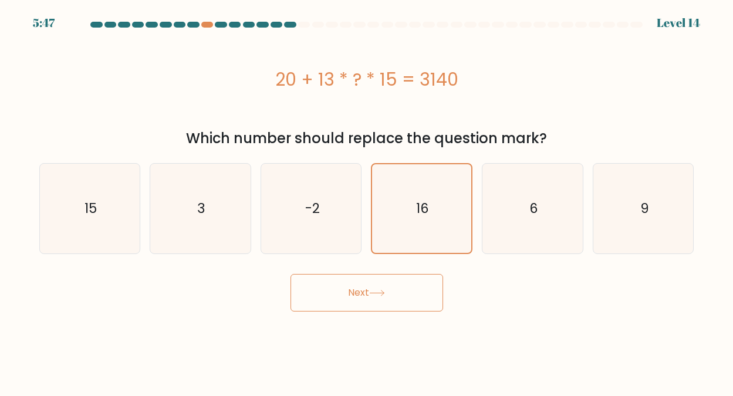
click at [359, 291] on button "Next" at bounding box center [367, 293] width 153 height 38
click at [350, 289] on button "Next" at bounding box center [367, 293] width 153 height 38
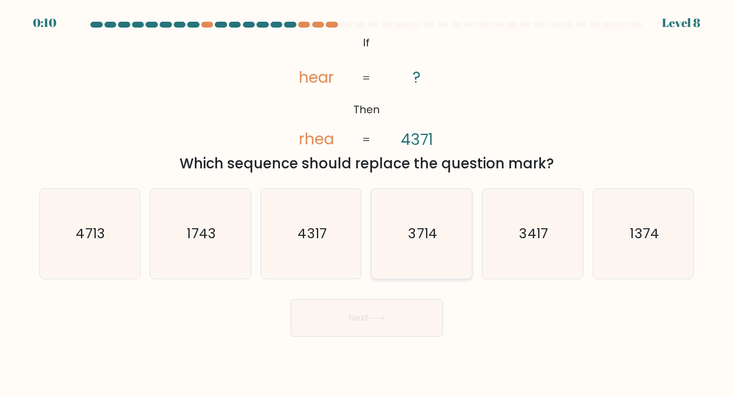
click at [420, 234] on text "3714" at bounding box center [423, 233] width 29 height 19
drag, startPoint x: 420, startPoint y: 234, endPoint x: 380, endPoint y: 244, distance: 41.7
click at [380, 244] on icon "3714" at bounding box center [422, 234] width 90 height 90
click at [368, 201] on input "d. 3714" at bounding box center [367, 199] width 1 height 3
radio input "true"
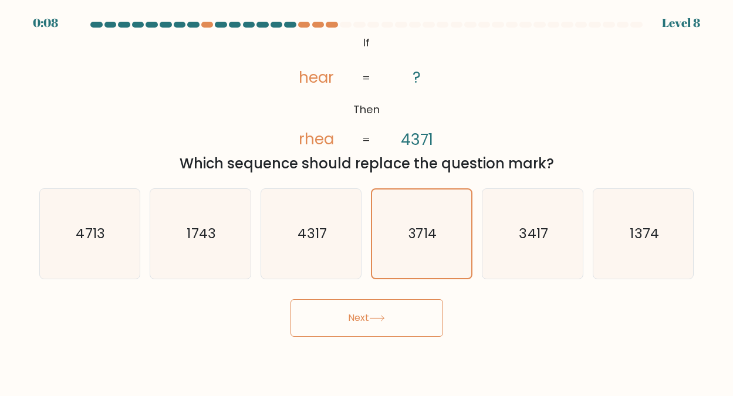
click at [370, 313] on button "Next" at bounding box center [367, 318] width 153 height 38
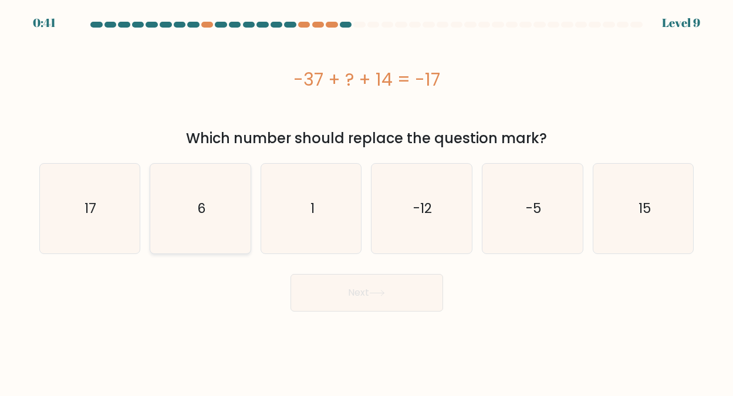
click at [196, 213] on icon "6" at bounding box center [201, 209] width 90 height 90
click at [367, 201] on input "b. 6" at bounding box center [367, 199] width 1 height 3
radio input "true"
click at [359, 293] on button "Next" at bounding box center [367, 293] width 153 height 38
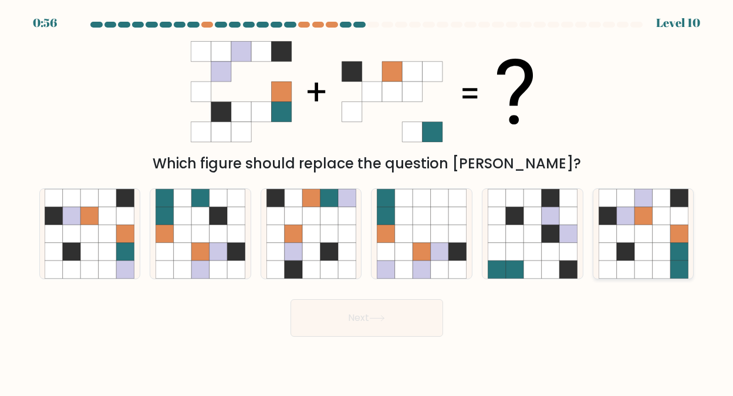
click at [644, 231] on icon at bounding box center [644, 234] width 18 height 18
click at [368, 201] on input "f." at bounding box center [367, 199] width 1 height 3
radio input "true"
click at [360, 316] on button "Next" at bounding box center [367, 318] width 153 height 38
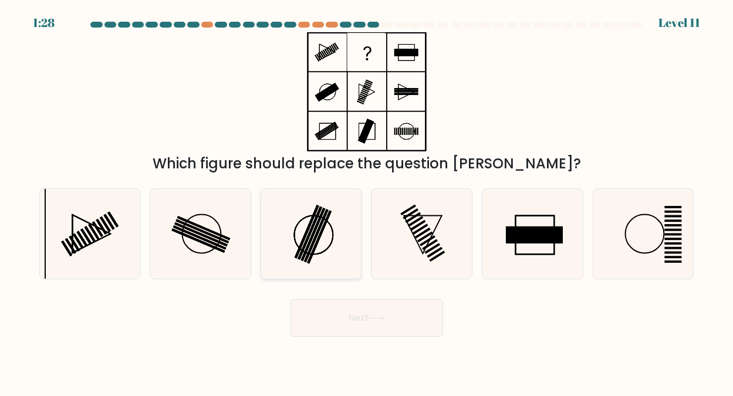
click at [319, 231] on rect at bounding box center [316, 235] width 24 height 53
click at [367, 201] on input "c." at bounding box center [367, 199] width 1 height 3
radio input "true"
click at [355, 314] on button "Next" at bounding box center [367, 318] width 153 height 38
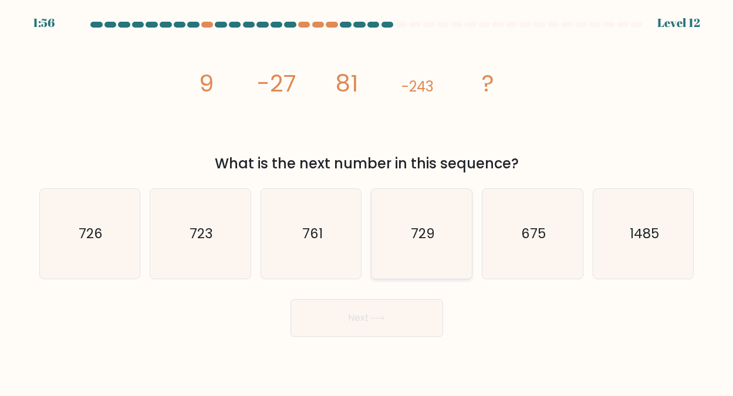
click at [420, 237] on text "729" at bounding box center [423, 233] width 24 height 19
click at [368, 201] on input "d. 729" at bounding box center [367, 199] width 1 height 3
radio input "true"
click at [362, 315] on button "Next" at bounding box center [367, 318] width 153 height 38
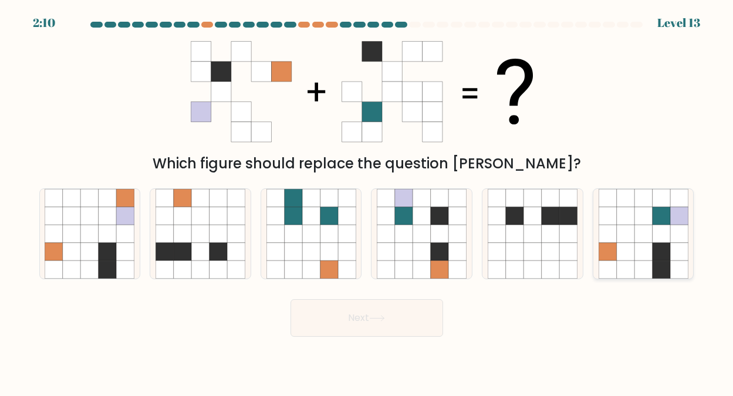
click at [641, 214] on icon at bounding box center [644, 216] width 18 height 18
click at [368, 201] on input "f." at bounding box center [367, 199] width 1 height 3
radio input "true"
click at [376, 314] on button "Next" at bounding box center [367, 318] width 153 height 38
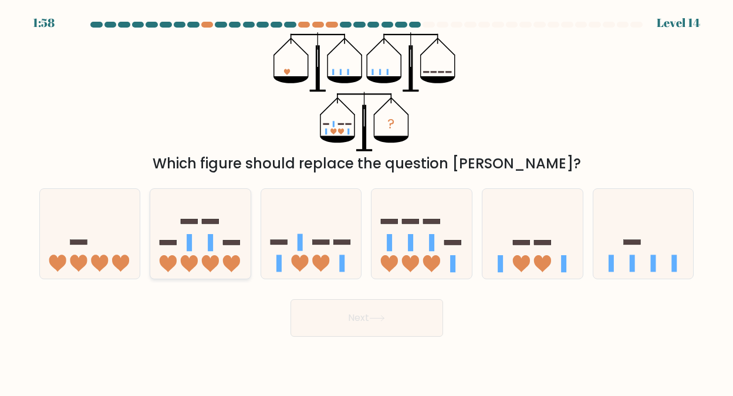
click at [199, 238] on icon at bounding box center [200, 233] width 100 height 83
click at [367, 201] on input "b." at bounding box center [367, 199] width 1 height 3
radio input "true"
click at [350, 315] on button "Next" at bounding box center [367, 318] width 153 height 38
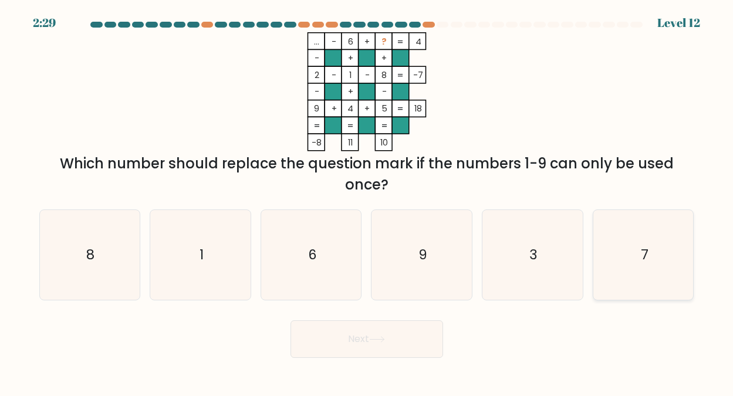
click at [645, 248] on text "7" at bounding box center [645, 254] width 8 height 19
click at [368, 201] on input "f. 7" at bounding box center [367, 199] width 1 height 3
radio input "true"
click at [369, 334] on button "Next" at bounding box center [367, 340] width 153 height 38
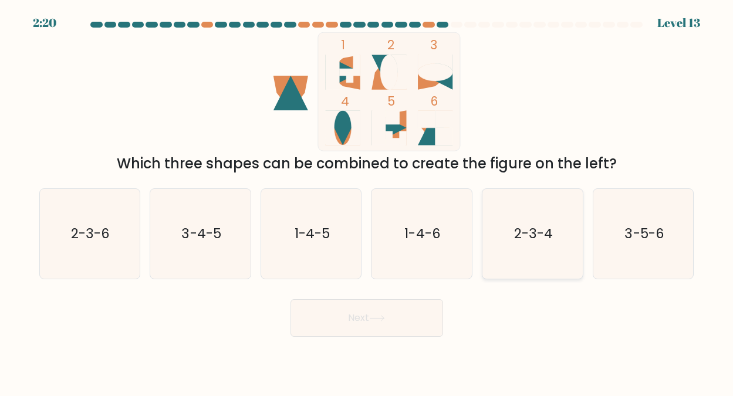
click at [532, 231] on text "2-3-4" at bounding box center [533, 233] width 39 height 19
click at [368, 201] on input "e. 2-3-4" at bounding box center [367, 199] width 1 height 3
radio input "true"
click at [364, 317] on button "Next" at bounding box center [367, 318] width 153 height 38
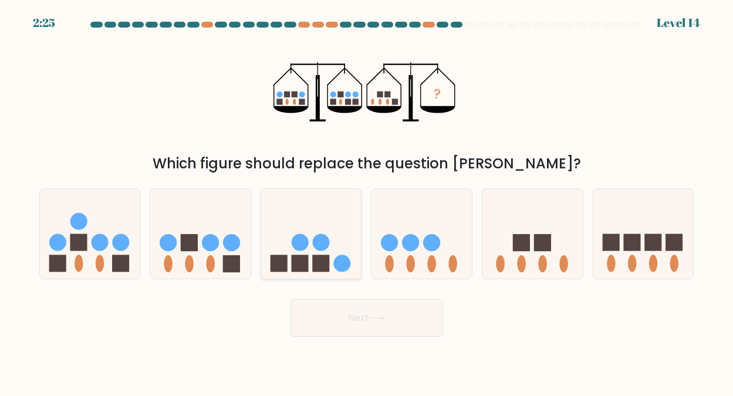
click at [302, 242] on circle at bounding box center [300, 242] width 17 height 17
click at [367, 201] on input "c." at bounding box center [367, 199] width 1 height 3
radio input "true"
click at [366, 312] on button "Next" at bounding box center [367, 318] width 153 height 38
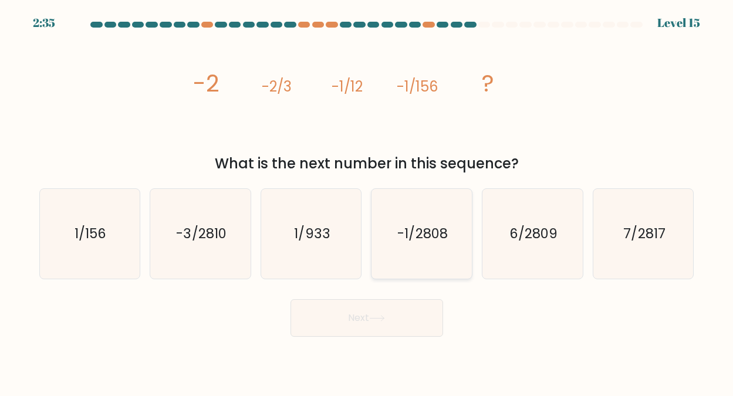
click at [420, 233] on text "-1/2808" at bounding box center [423, 233] width 50 height 19
click at [368, 201] on input "d. -1/2808" at bounding box center [367, 199] width 1 height 3
radio input "true"
click at [348, 316] on button "Next" at bounding box center [367, 318] width 153 height 38
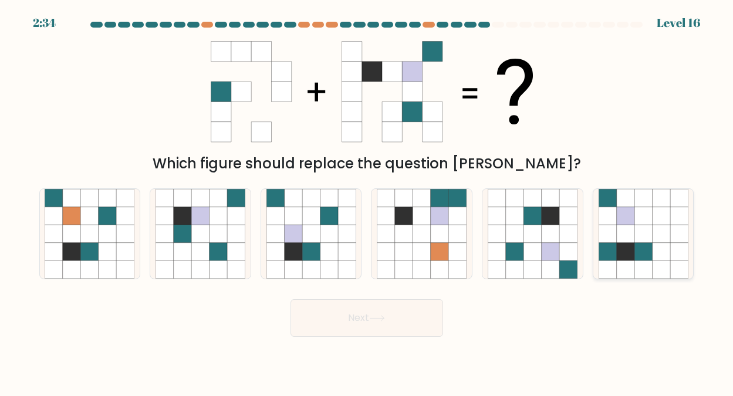
click at [625, 215] on icon at bounding box center [625, 216] width 18 height 18
click at [368, 201] on input "f." at bounding box center [367, 199] width 1 height 3
radio input "true"
click at [356, 315] on button "Next" at bounding box center [367, 318] width 153 height 38
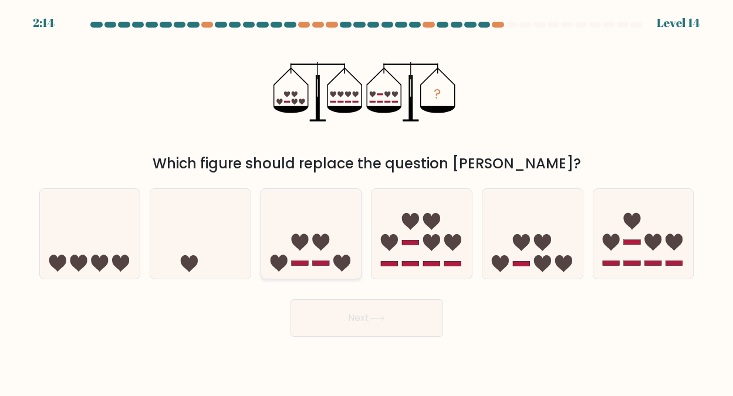
click at [316, 236] on icon at bounding box center [320, 242] width 17 height 17
click at [367, 201] on input "c." at bounding box center [367, 199] width 1 height 3
radio input "true"
click at [352, 315] on button "Next" at bounding box center [367, 318] width 153 height 38
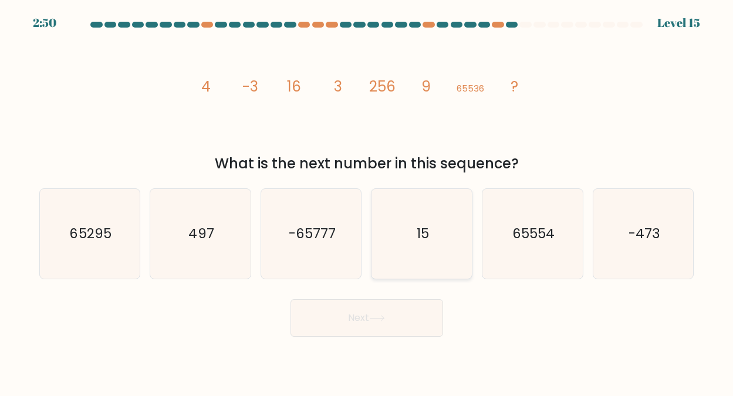
click at [424, 238] on text "15" at bounding box center [423, 233] width 12 height 19
click at [368, 201] on input "d. 15" at bounding box center [367, 199] width 1 height 3
radio input "true"
click at [364, 316] on button "Next" at bounding box center [367, 318] width 153 height 38
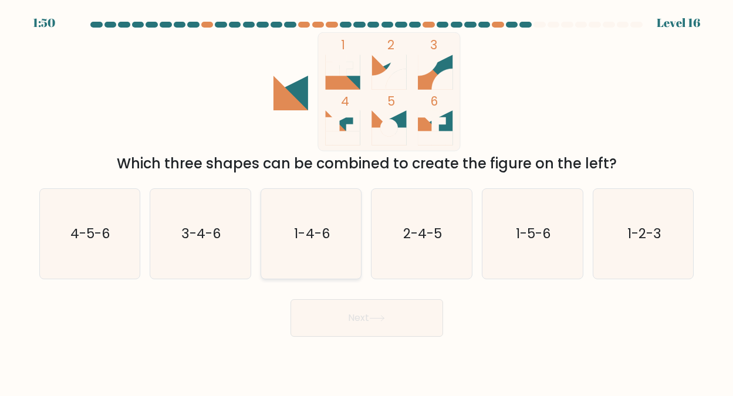
click at [306, 226] on text "1-4-6" at bounding box center [312, 233] width 36 height 19
click at [367, 201] on input "c. 1-4-6" at bounding box center [367, 199] width 1 height 3
radio input "true"
click at [355, 317] on button "Next" at bounding box center [367, 318] width 153 height 38
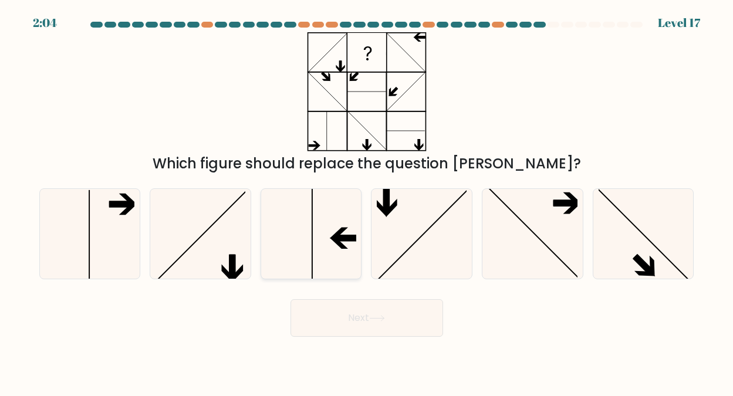
click at [326, 231] on icon at bounding box center [312, 234] width 90 height 90
click at [367, 201] on input "c." at bounding box center [367, 199] width 1 height 3
radio input "true"
click at [360, 312] on button "Next" at bounding box center [367, 318] width 153 height 38
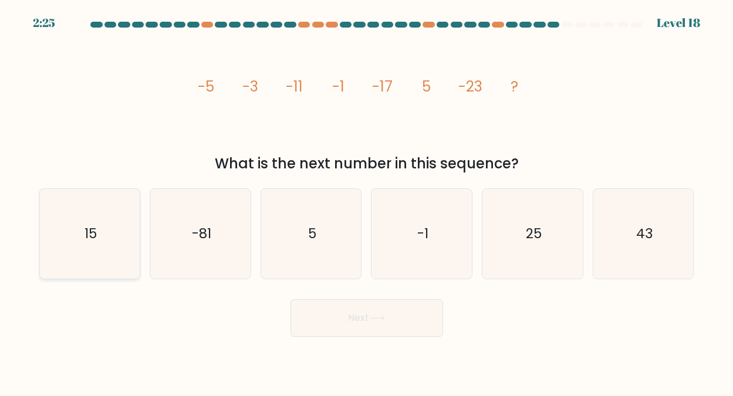
click at [94, 234] on text "15" at bounding box center [91, 233] width 12 height 19
click at [367, 201] on input "a. 15" at bounding box center [367, 199] width 1 height 3
radio input "true"
click at [348, 316] on button "Next" at bounding box center [367, 318] width 153 height 38
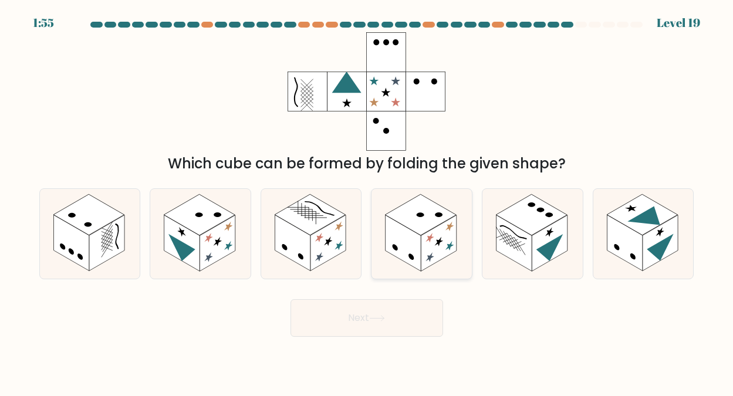
drag, startPoint x: 424, startPoint y: 229, endPoint x: 418, endPoint y: 225, distance: 7.7
click at [420, 225] on rect at bounding box center [421, 214] width 71 height 41
click at [368, 201] on input "d." at bounding box center [367, 199] width 1 height 3
radio input "true"
click at [366, 319] on button "Next" at bounding box center [367, 318] width 153 height 38
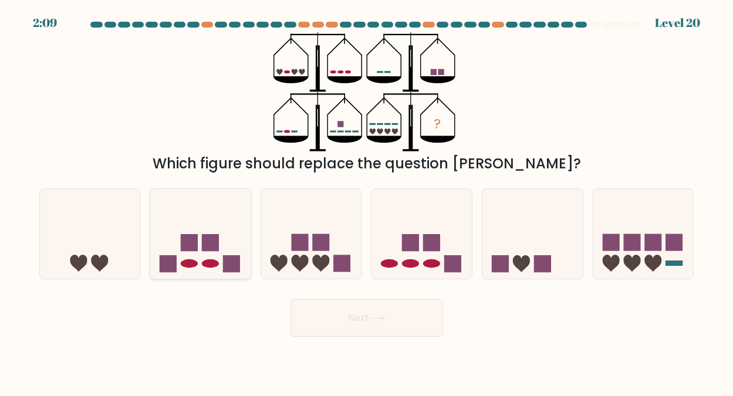
click at [205, 250] on rect at bounding box center [210, 242] width 17 height 17
click at [367, 201] on input "b." at bounding box center [367, 199] width 1 height 3
radio input "true"
click at [364, 313] on button "Next" at bounding box center [367, 318] width 153 height 38
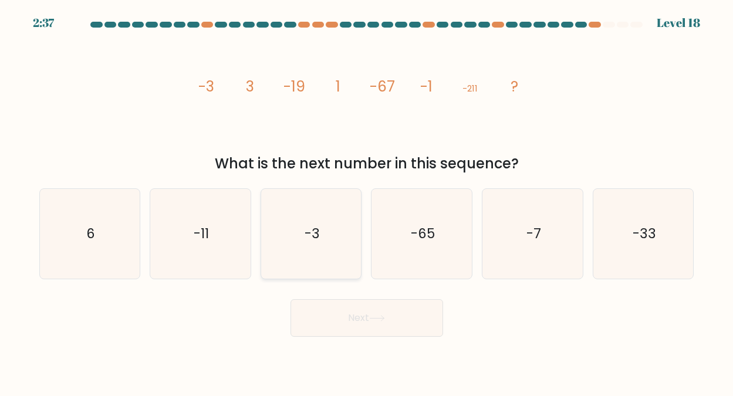
click at [321, 228] on icon "-3" at bounding box center [312, 234] width 90 height 90
click at [367, 201] on input "c. -3" at bounding box center [367, 199] width 1 height 3
radio input "true"
click at [360, 320] on button "Next" at bounding box center [367, 318] width 153 height 38
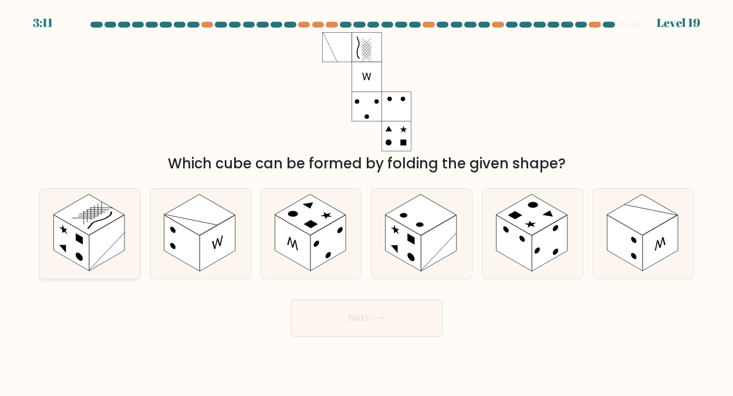
click at [92, 231] on rect at bounding box center [88, 214] width 71 height 41
click at [367, 201] on input "a." at bounding box center [367, 199] width 1 height 3
radio input "true"
click at [356, 320] on button "Next" at bounding box center [367, 318] width 153 height 38
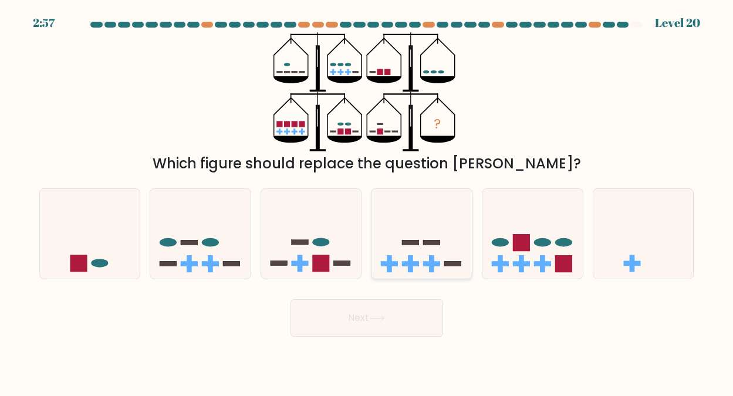
click at [420, 255] on icon at bounding box center [422, 233] width 100 height 83
click at [368, 201] on input "d." at bounding box center [367, 199] width 1 height 3
radio input "true"
click at [362, 316] on button "Next" at bounding box center [367, 318] width 153 height 38
